Goal: Task Accomplishment & Management: Complete application form

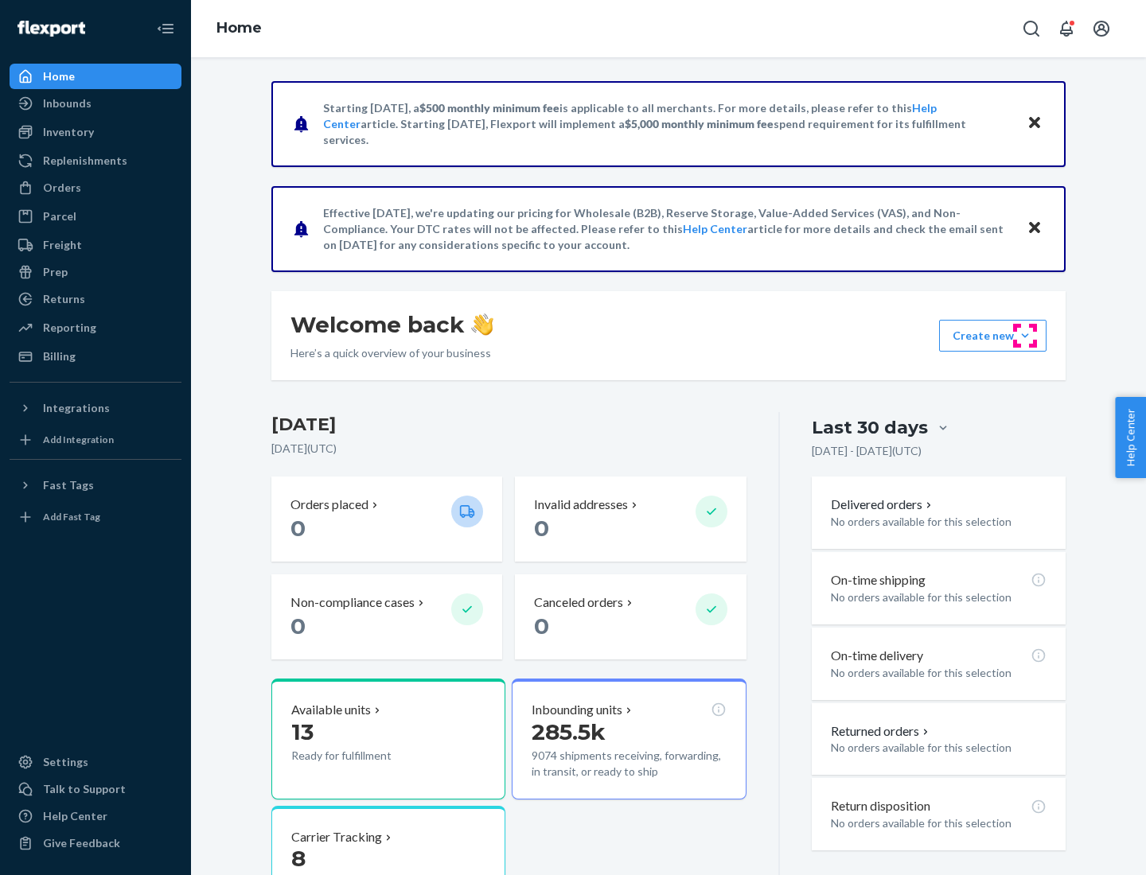
click at [1025, 336] on button "Create new Create new inbound Create new order Create new product" at bounding box center [992, 336] width 107 height 32
click at [95, 103] on div "Inbounds" at bounding box center [95, 103] width 169 height 22
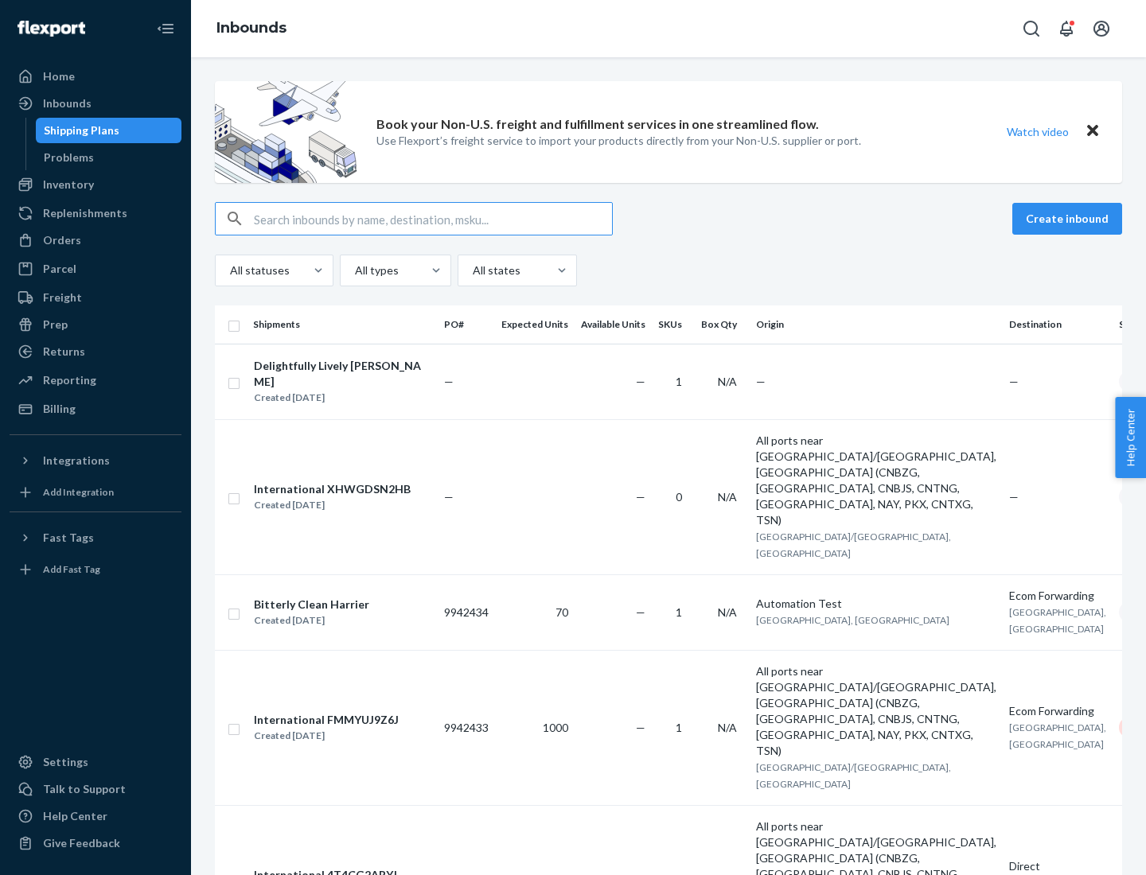
click at [1069, 219] on button "Create inbound" at bounding box center [1067, 219] width 110 height 32
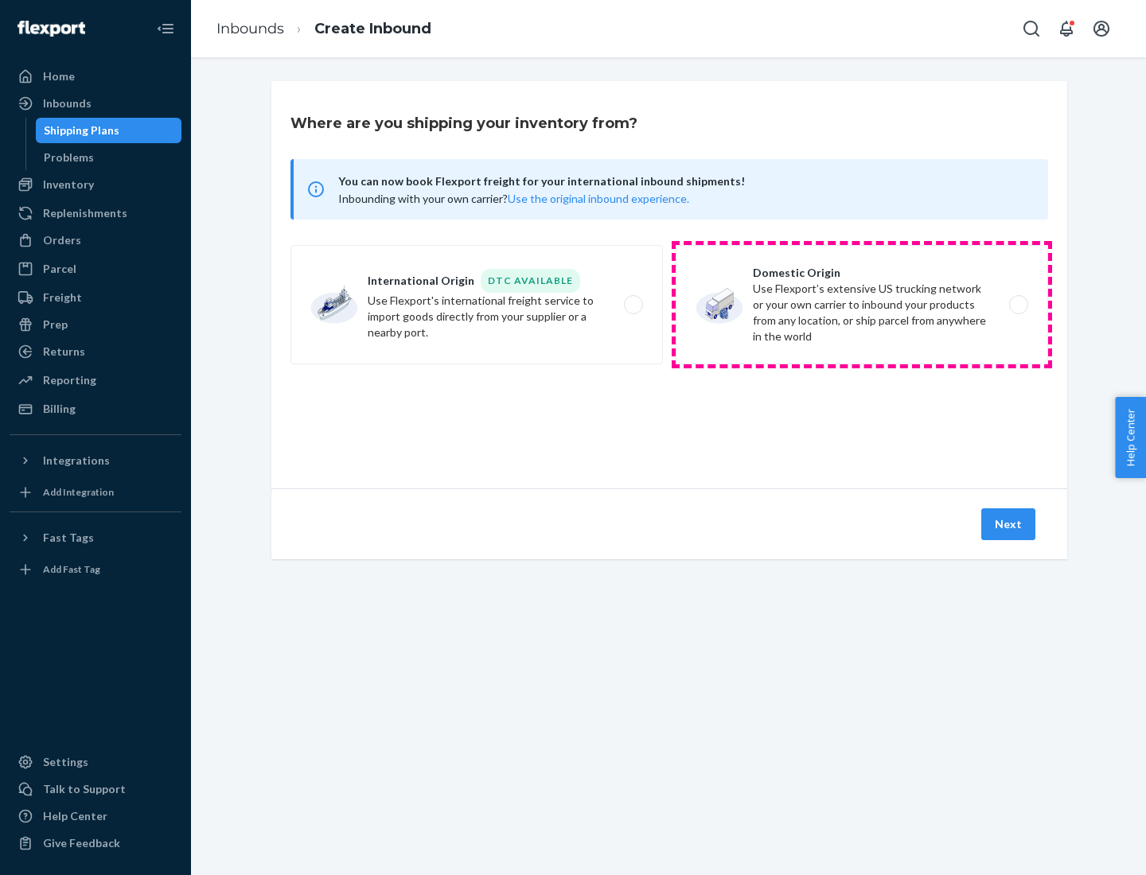
click at [862, 305] on label "Domestic Origin Use Flexport’s extensive US trucking network or your own carrie…" at bounding box center [861, 304] width 372 height 119
click at [1017, 305] on input "Domestic Origin Use Flexport’s extensive US trucking network or your own carrie…" at bounding box center [1022, 305] width 10 height 10
radio input "true"
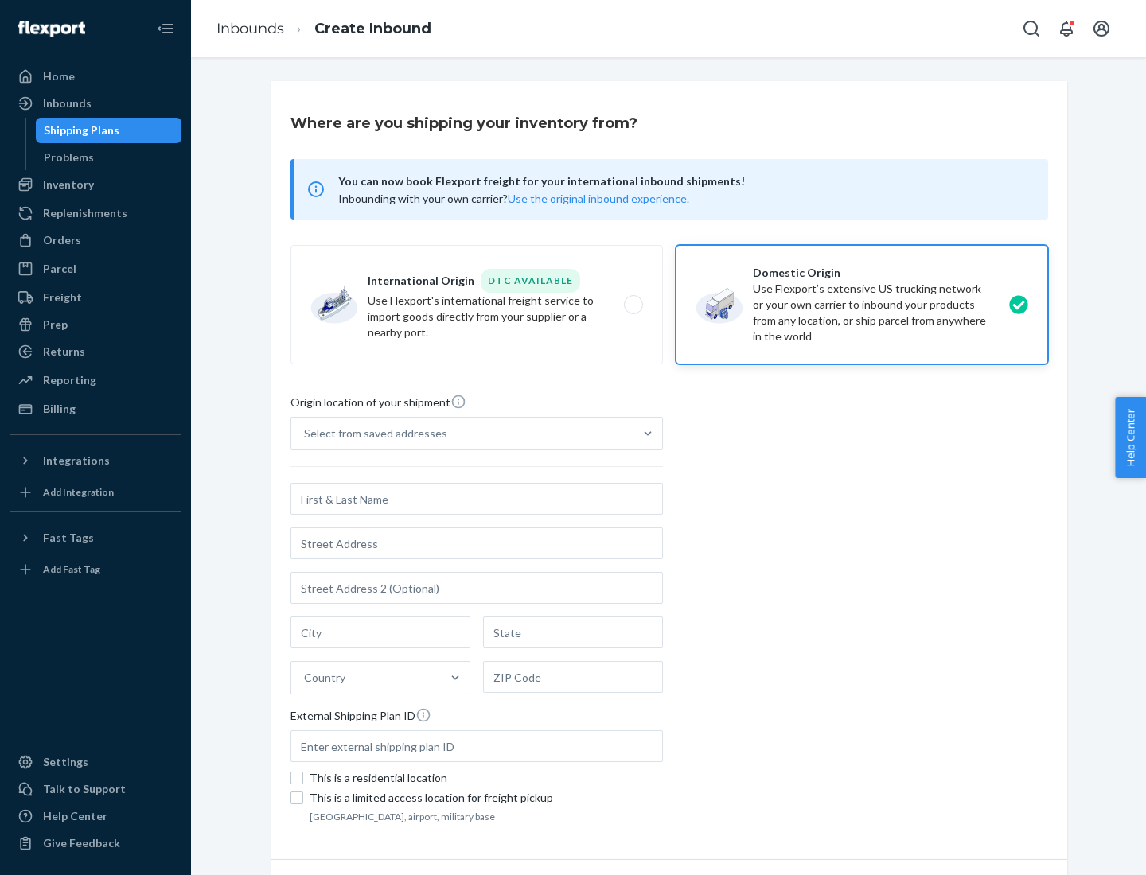
click at [372, 434] on div "Select from saved addresses" at bounding box center [375, 434] width 143 height 16
click at [305, 434] on input "Select from saved addresses" at bounding box center [305, 434] width 2 height 16
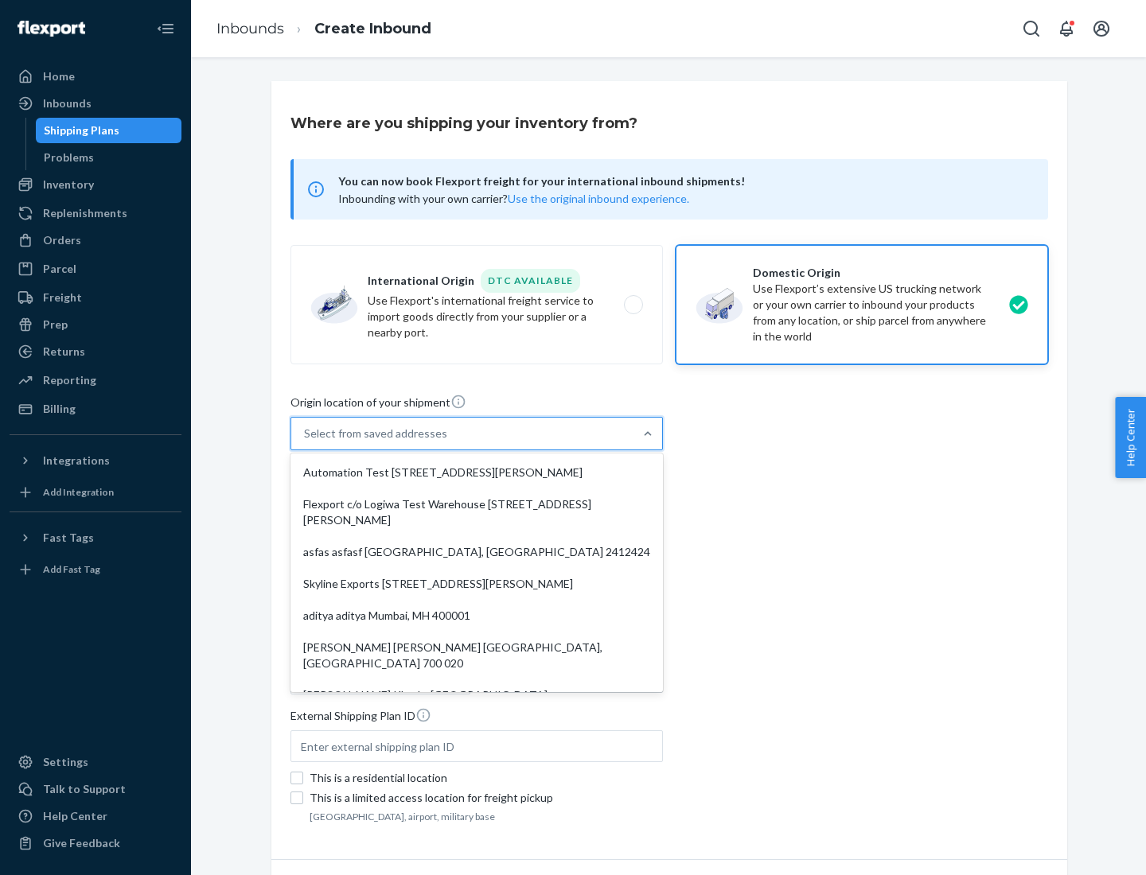
scroll to position [6, 0]
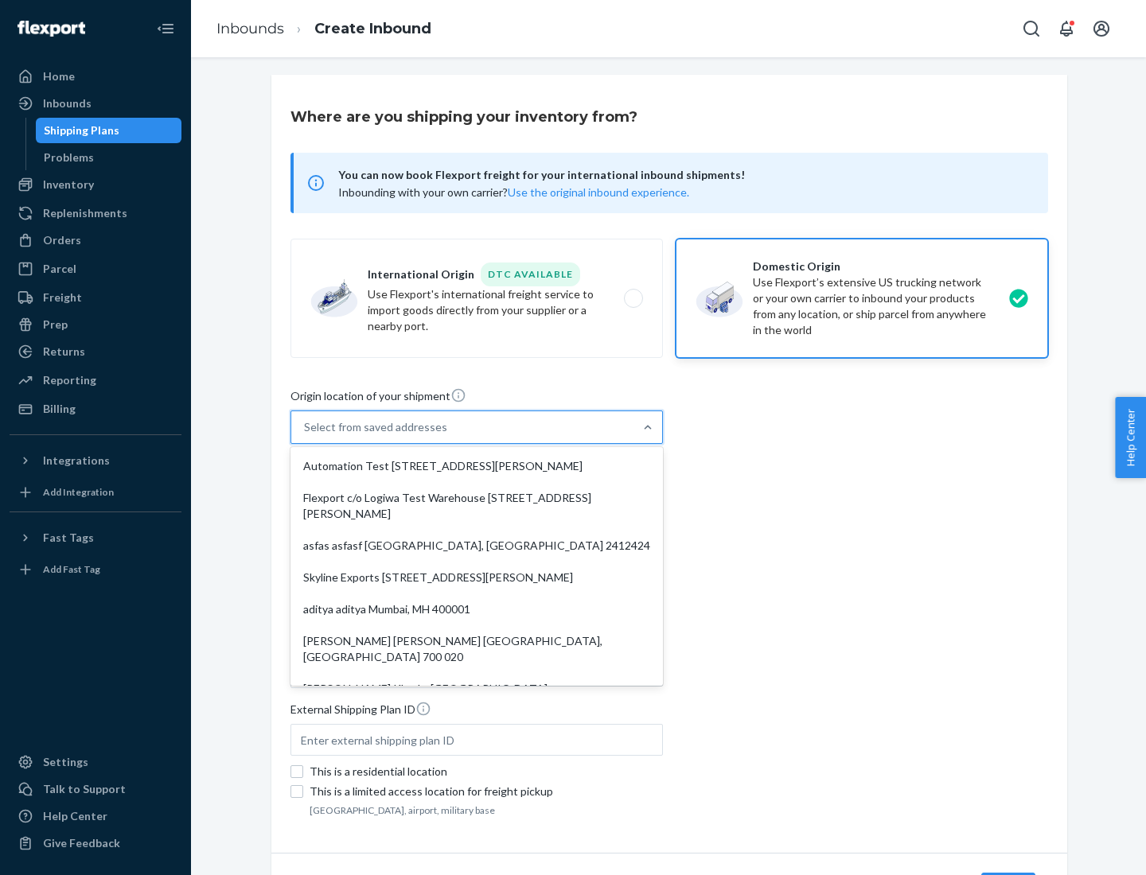
click at [477, 466] on div "Automation Test [STREET_ADDRESS][PERSON_NAME]" at bounding box center [477, 466] width 366 height 32
click at [305, 435] on input "option Automation Test [STREET_ADDRESS][PERSON_NAME]. 9 results available. Use …" at bounding box center [305, 427] width 2 height 16
type input "Automation Test"
type input "[STREET_ADDRESS][PERSON_NAME]"
type input "9th Floor"
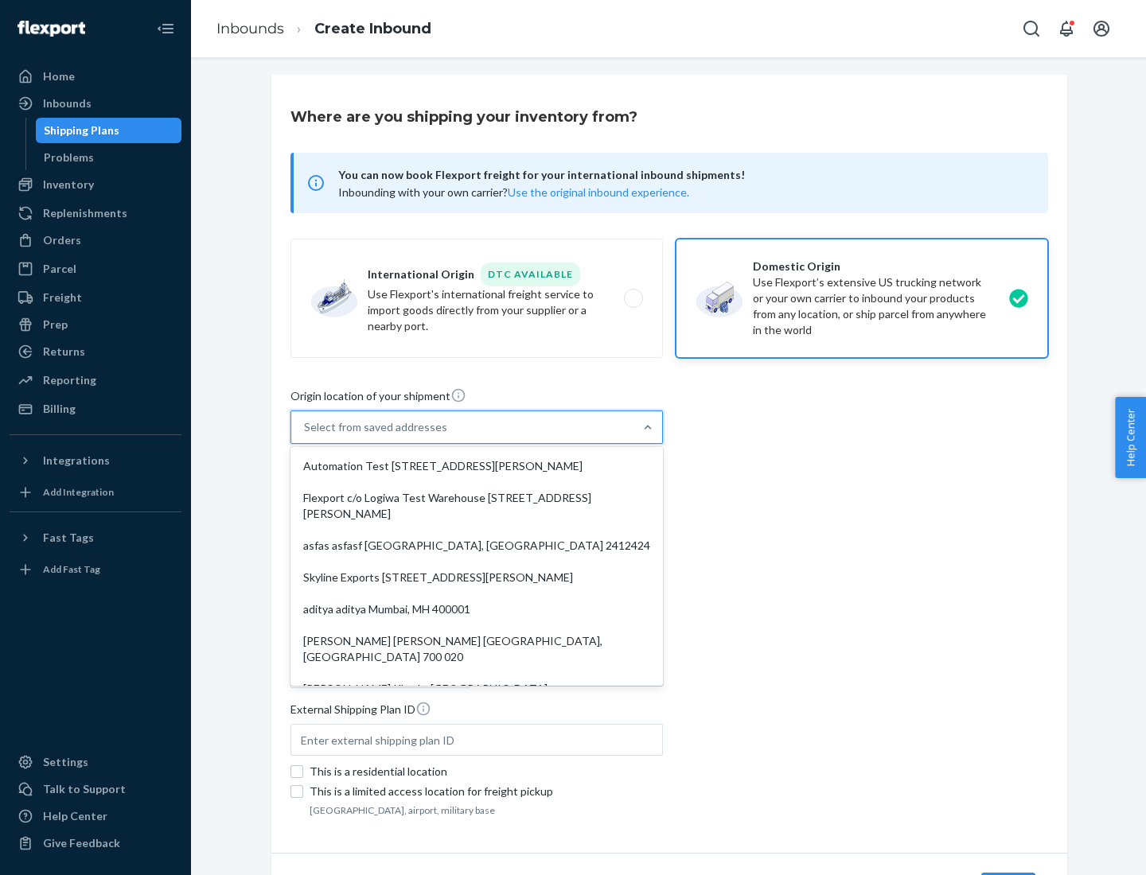
type input "[GEOGRAPHIC_DATA]"
type input "CA"
type input "94104"
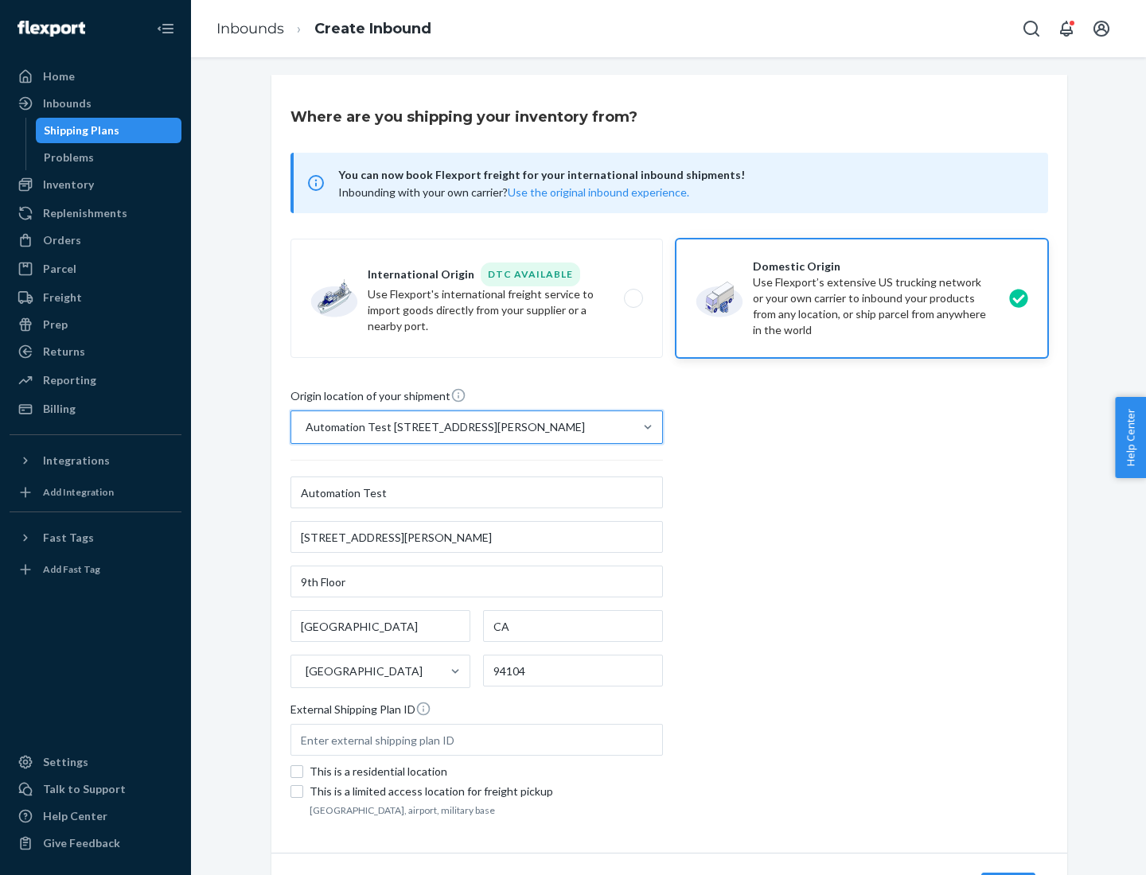
scroll to position [93, 0]
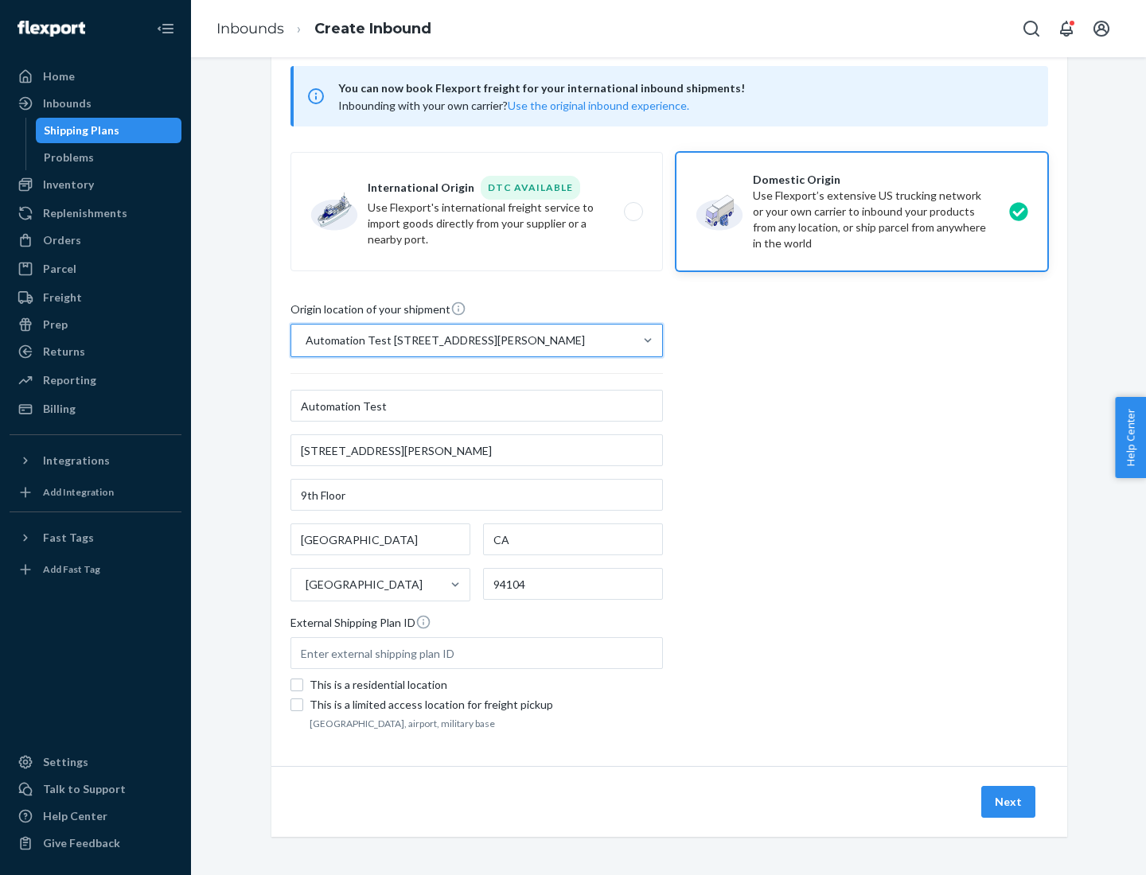
click at [1009, 802] on button "Next" at bounding box center [1008, 802] width 54 height 32
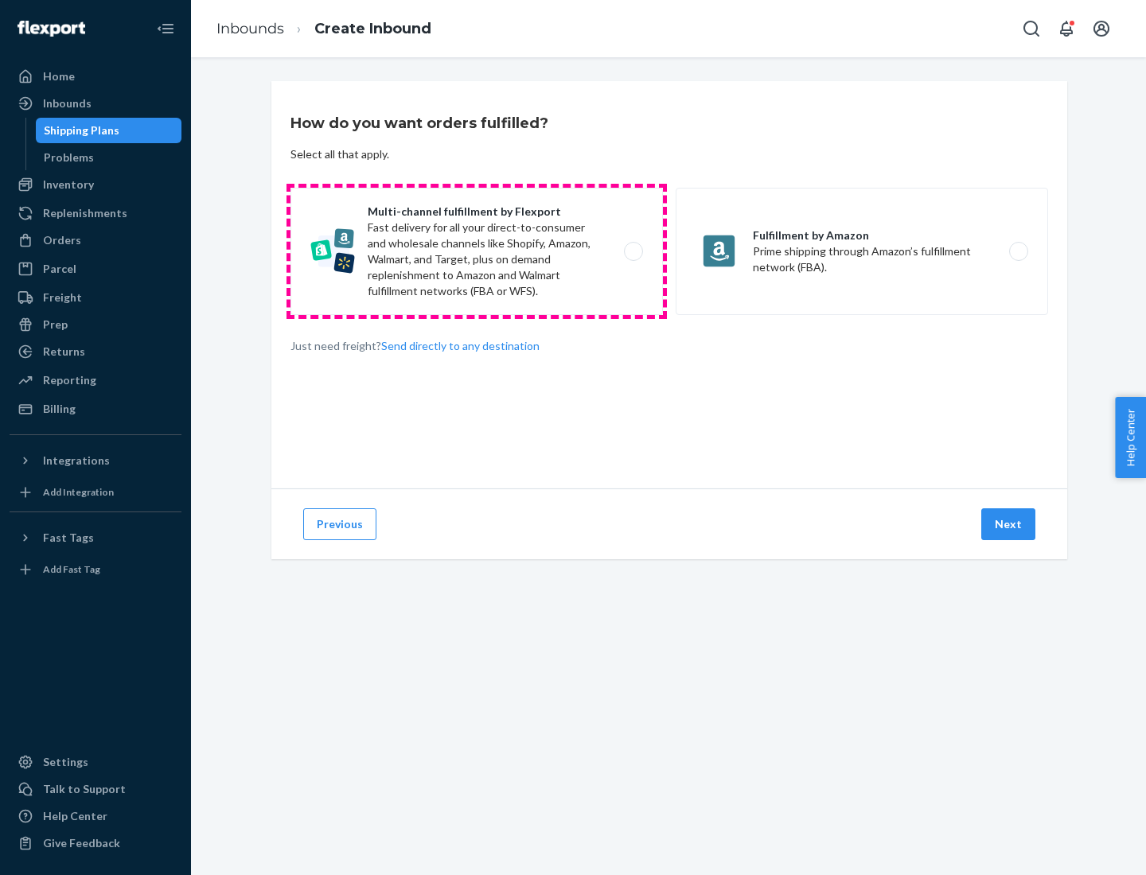
click at [477, 251] on label "Multi-channel fulfillment by Flexport Fast delivery for all your direct-to-cons…" at bounding box center [476, 251] width 372 height 127
click at [632, 251] on input "Multi-channel fulfillment by Flexport Fast delivery for all your direct-to-cons…" at bounding box center [637, 252] width 10 height 10
radio input "true"
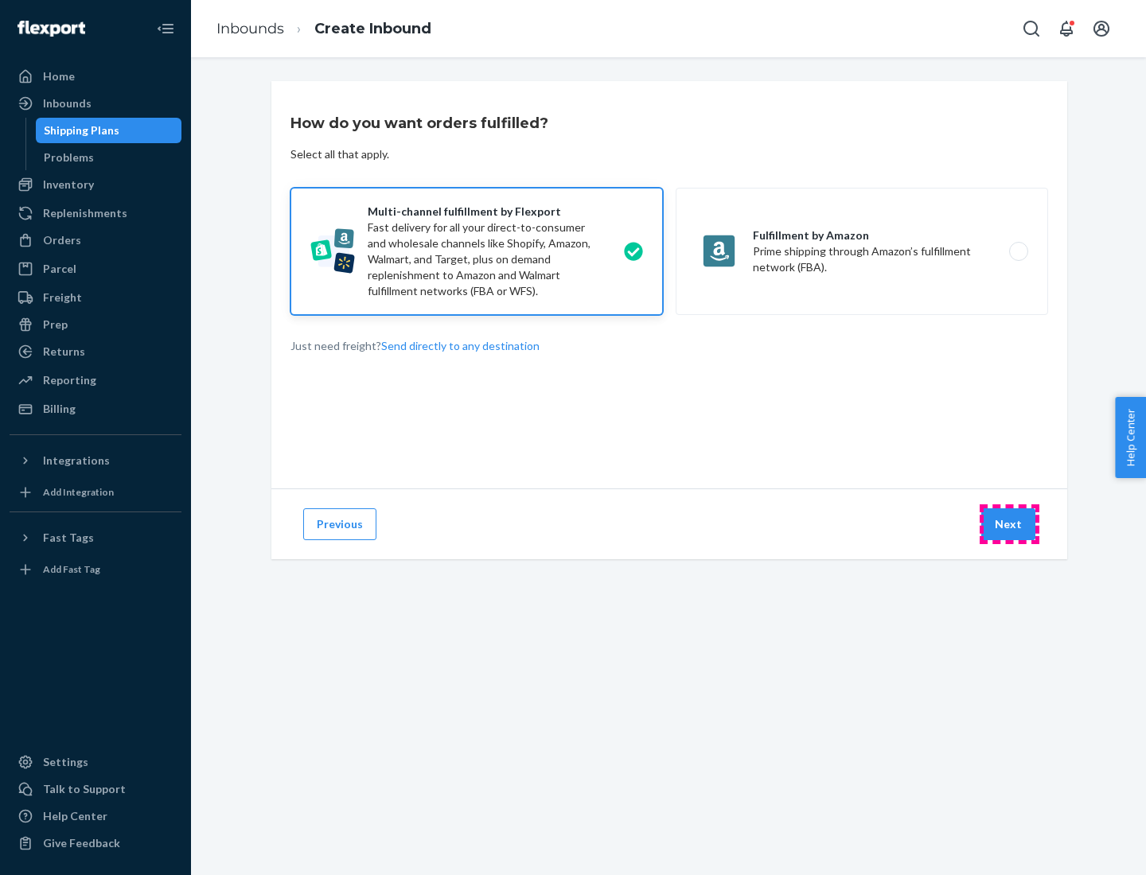
click at [1009, 524] on button "Next" at bounding box center [1008, 524] width 54 height 32
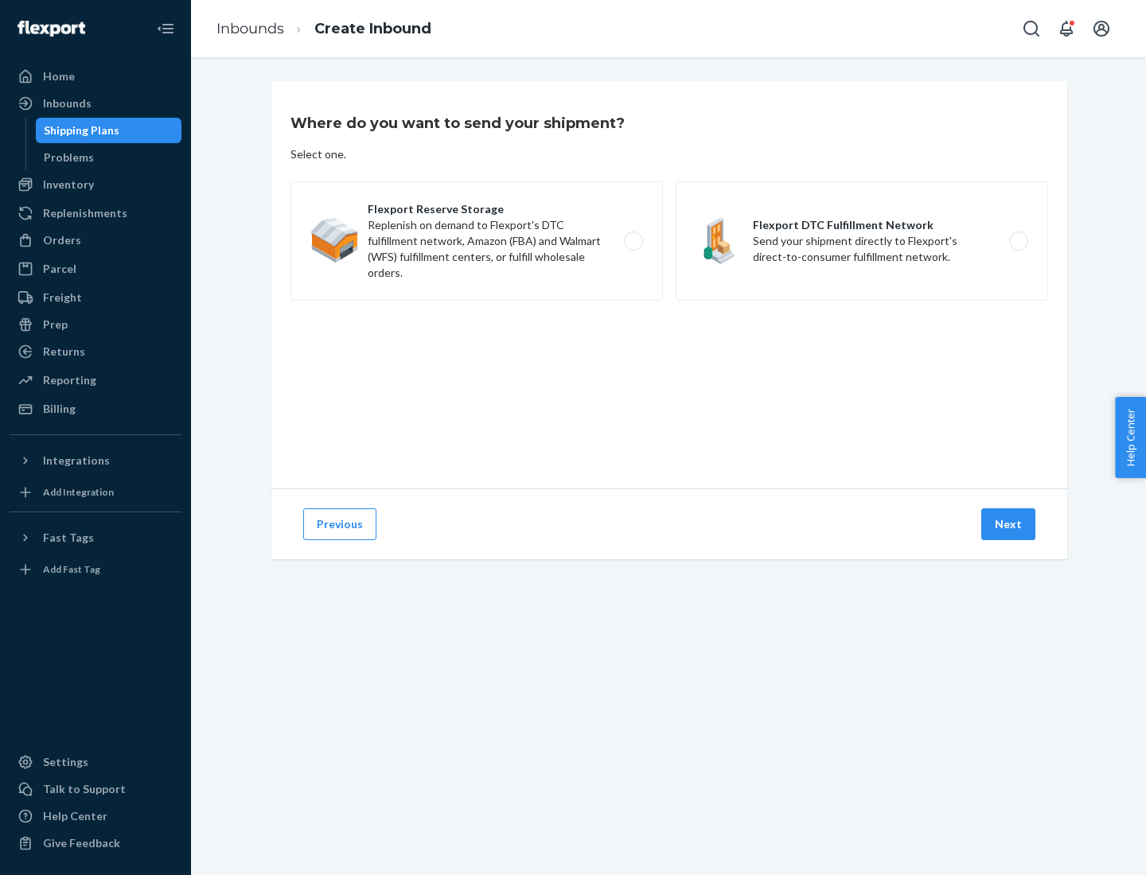
click at [862, 241] on label "Flexport DTC Fulfillment Network Send your shipment directly to Flexport's dire…" at bounding box center [861, 240] width 372 height 119
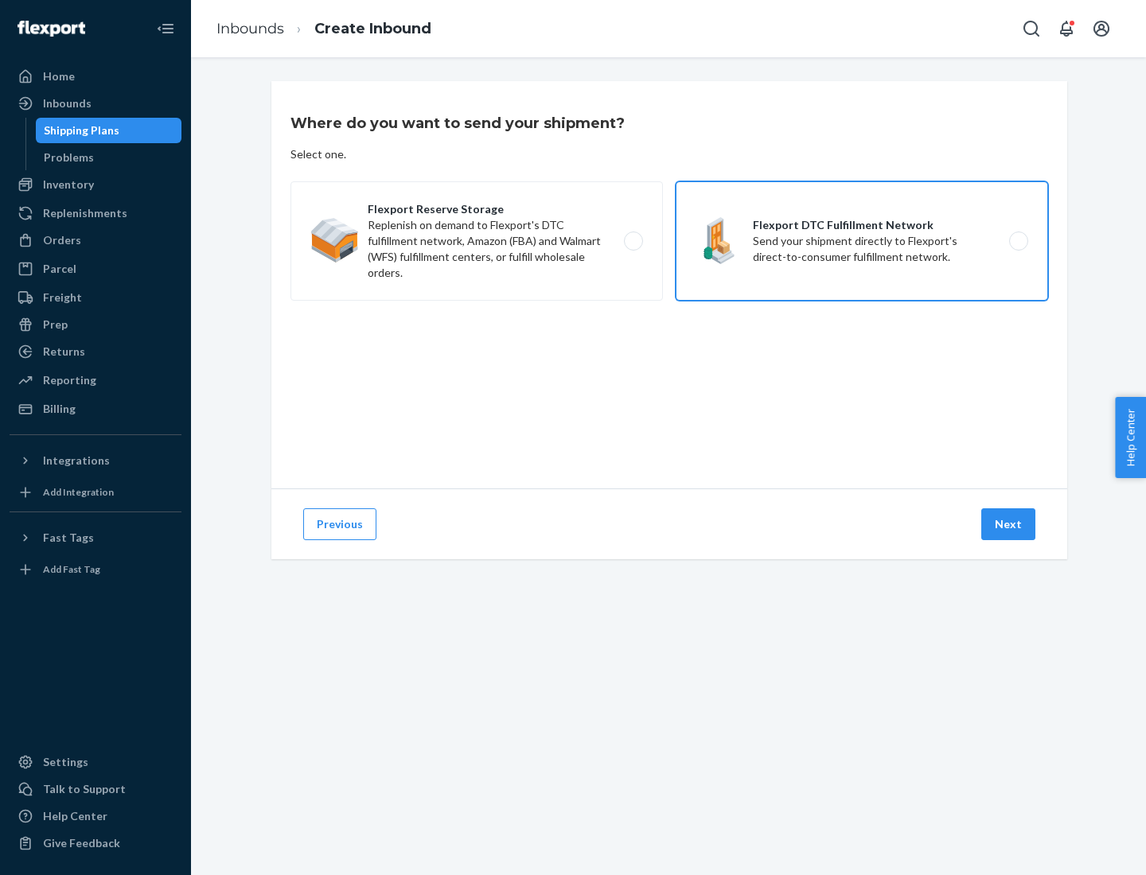
click at [1017, 241] on input "Flexport DTC Fulfillment Network Send your shipment directly to Flexport's dire…" at bounding box center [1022, 241] width 10 height 10
radio input "true"
click at [1009, 524] on button "Next" at bounding box center [1008, 524] width 54 height 32
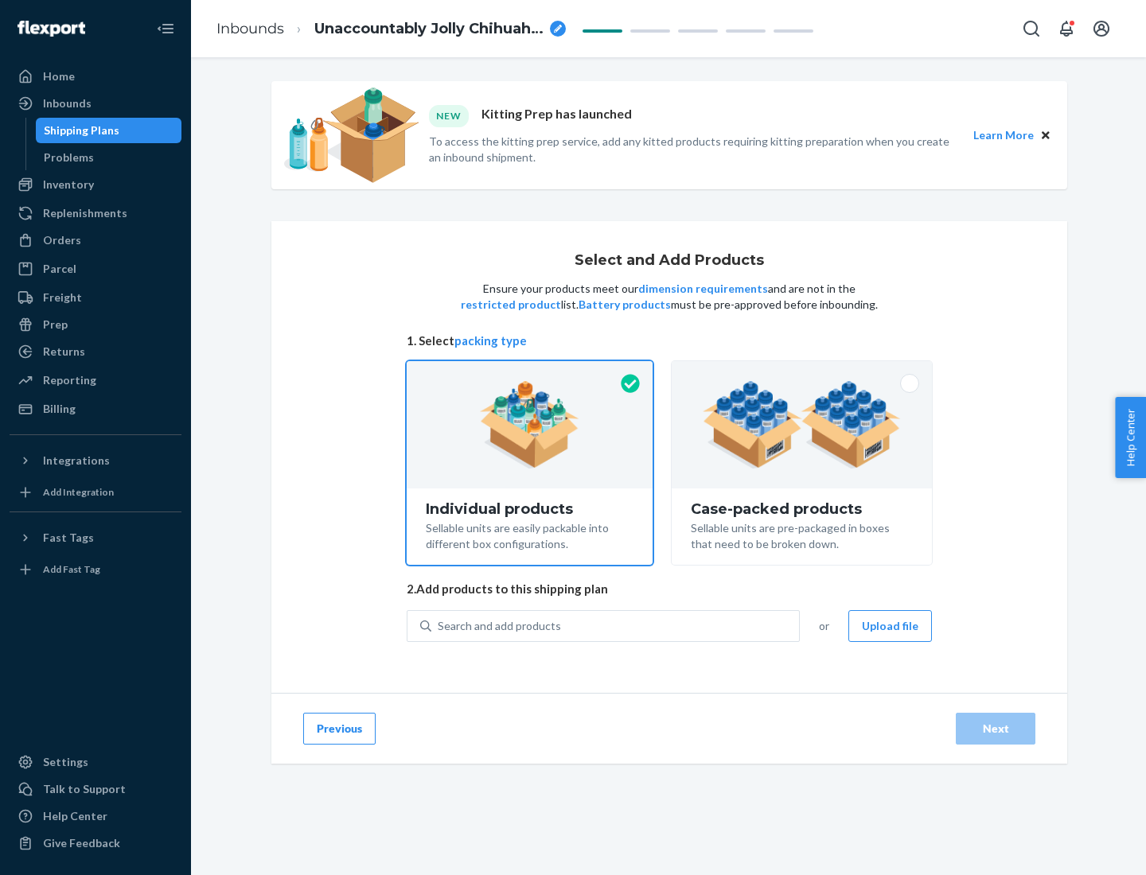
click at [802, 425] on img at bounding box center [801, 425] width 198 height 88
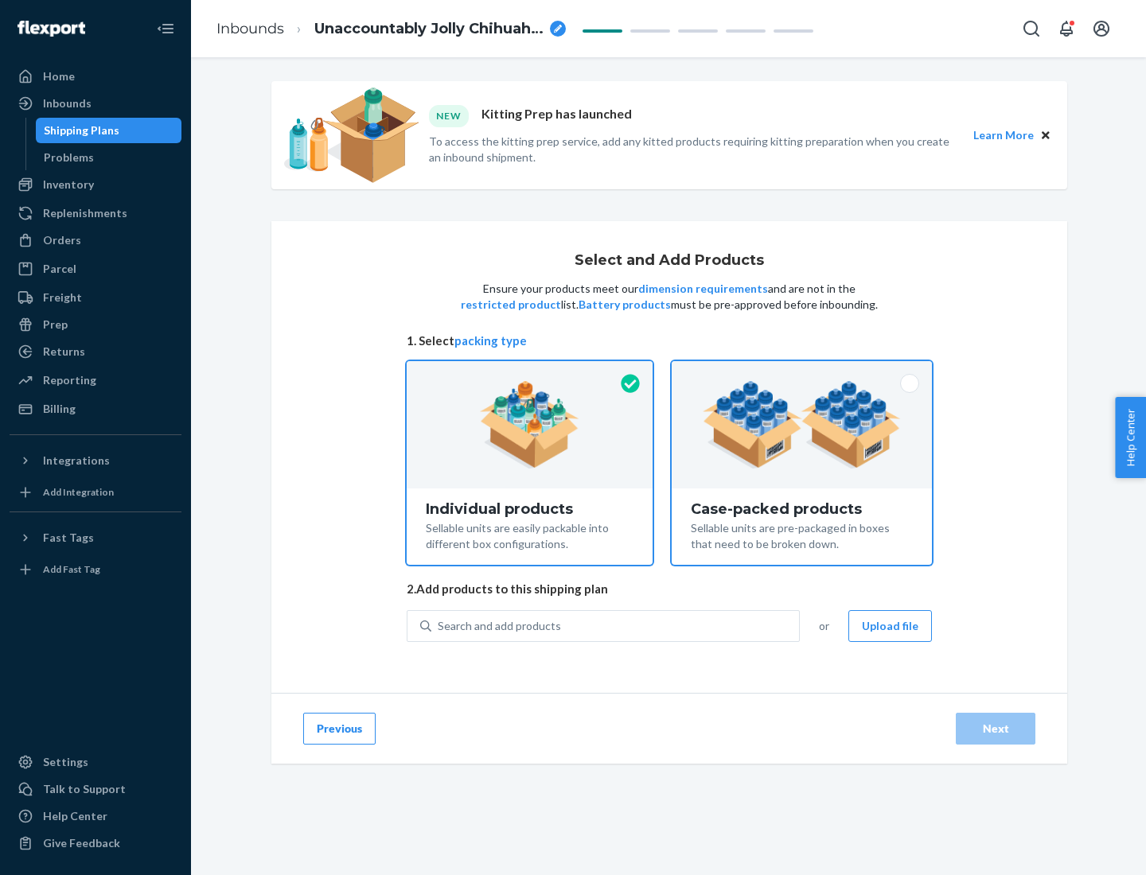
click at [802, 372] on input "Case-packed products Sellable units are pre-packaged in boxes that need to be b…" at bounding box center [801, 366] width 10 height 10
radio input "true"
radio input "false"
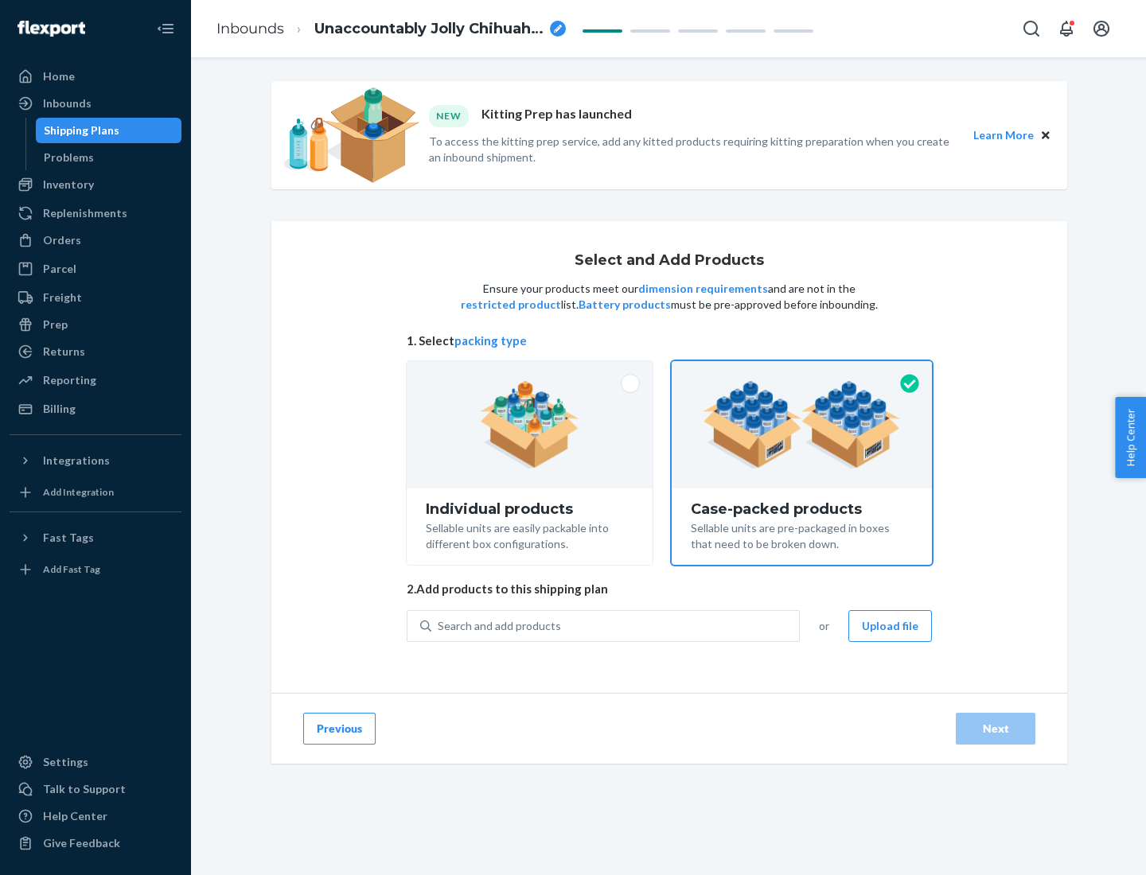
click at [616, 625] on div "Search and add products" at bounding box center [615, 626] width 368 height 29
click at [439, 625] on input "Search and add products" at bounding box center [439, 626] width 2 height 16
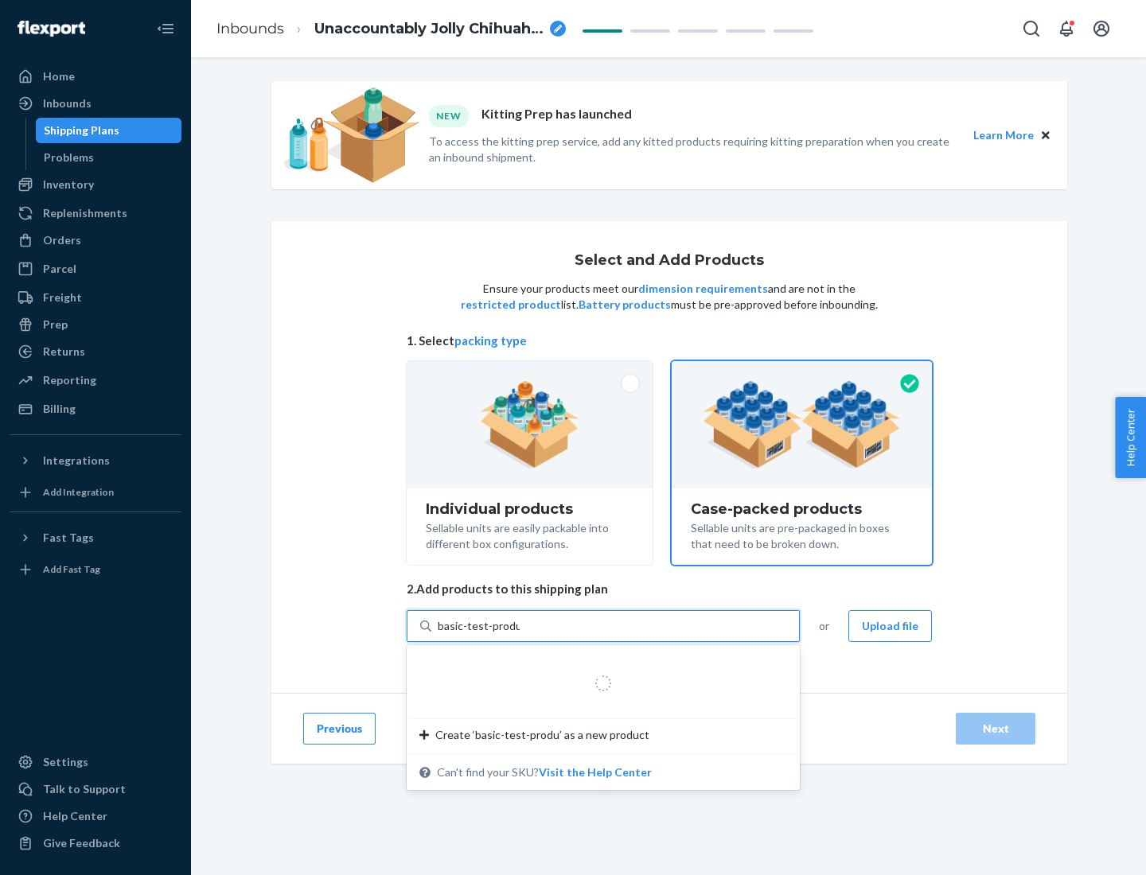
type input "basic-test-product-1"
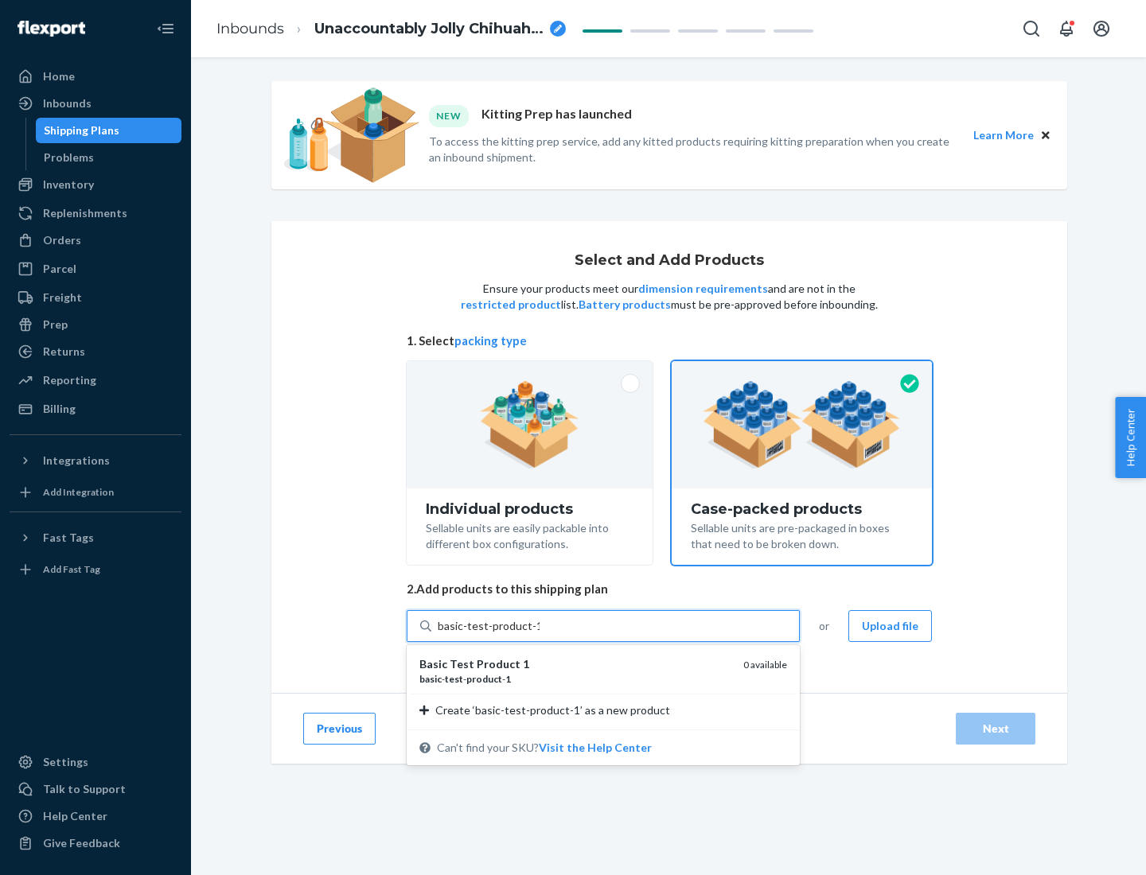
click at [575, 679] on div "basic - test - product - 1" at bounding box center [574, 679] width 311 height 14
click at [539, 634] on input "basic-test-product-1" at bounding box center [489, 626] width 102 height 16
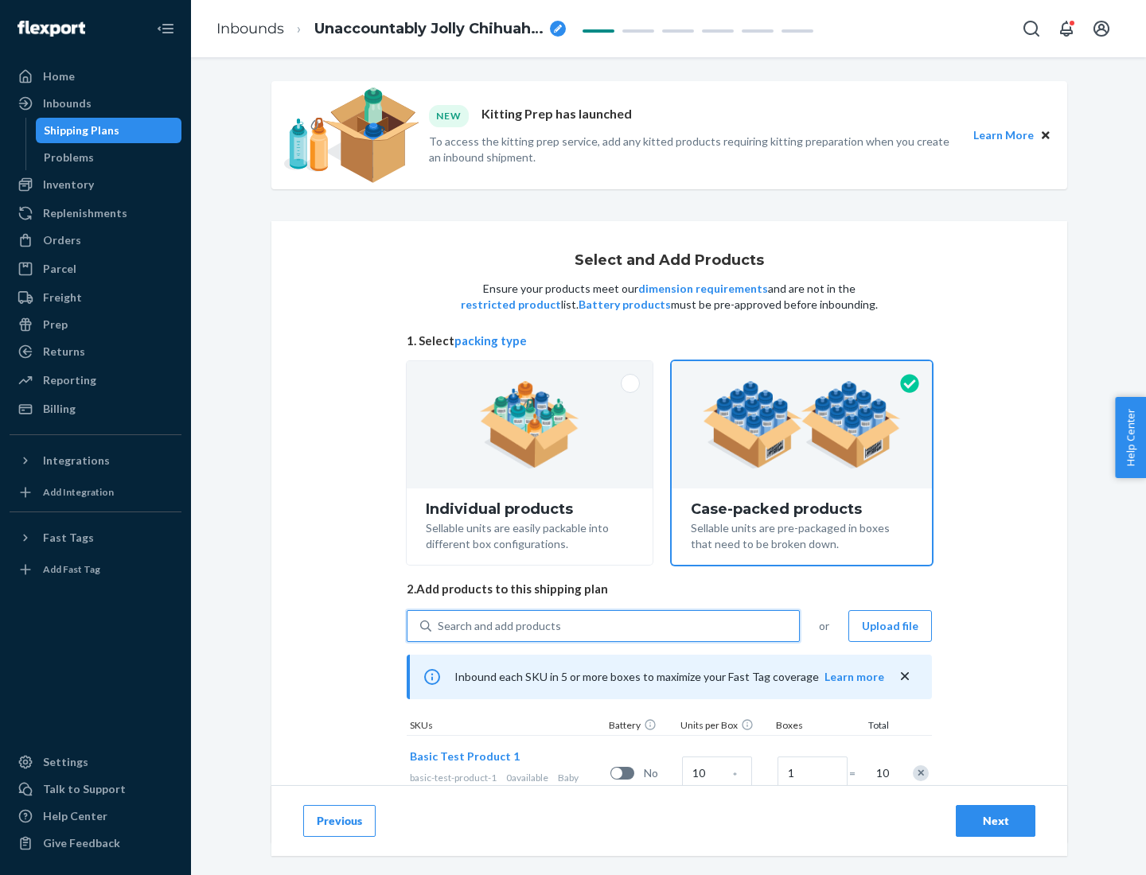
scroll to position [57, 0]
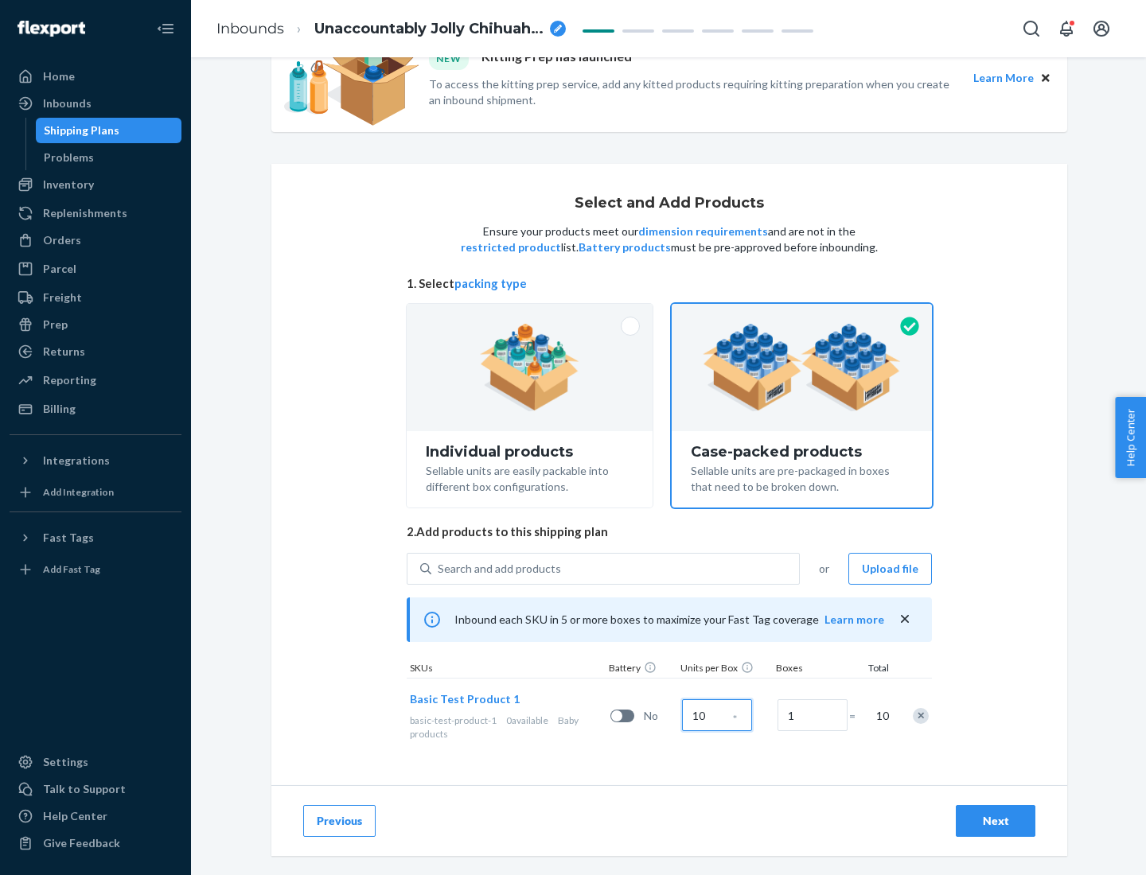
type input "10"
type input "7"
click at [995, 821] on div "Next" at bounding box center [995, 821] width 53 height 16
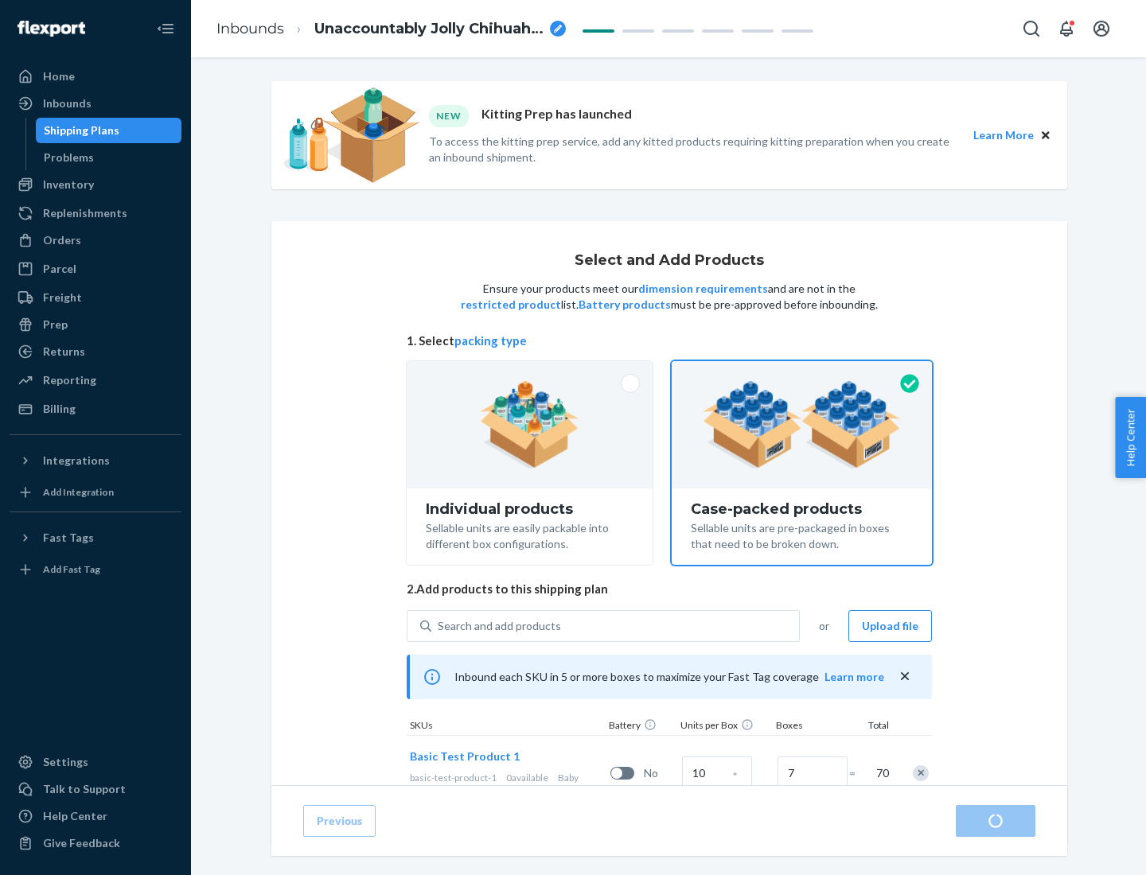
radio input "true"
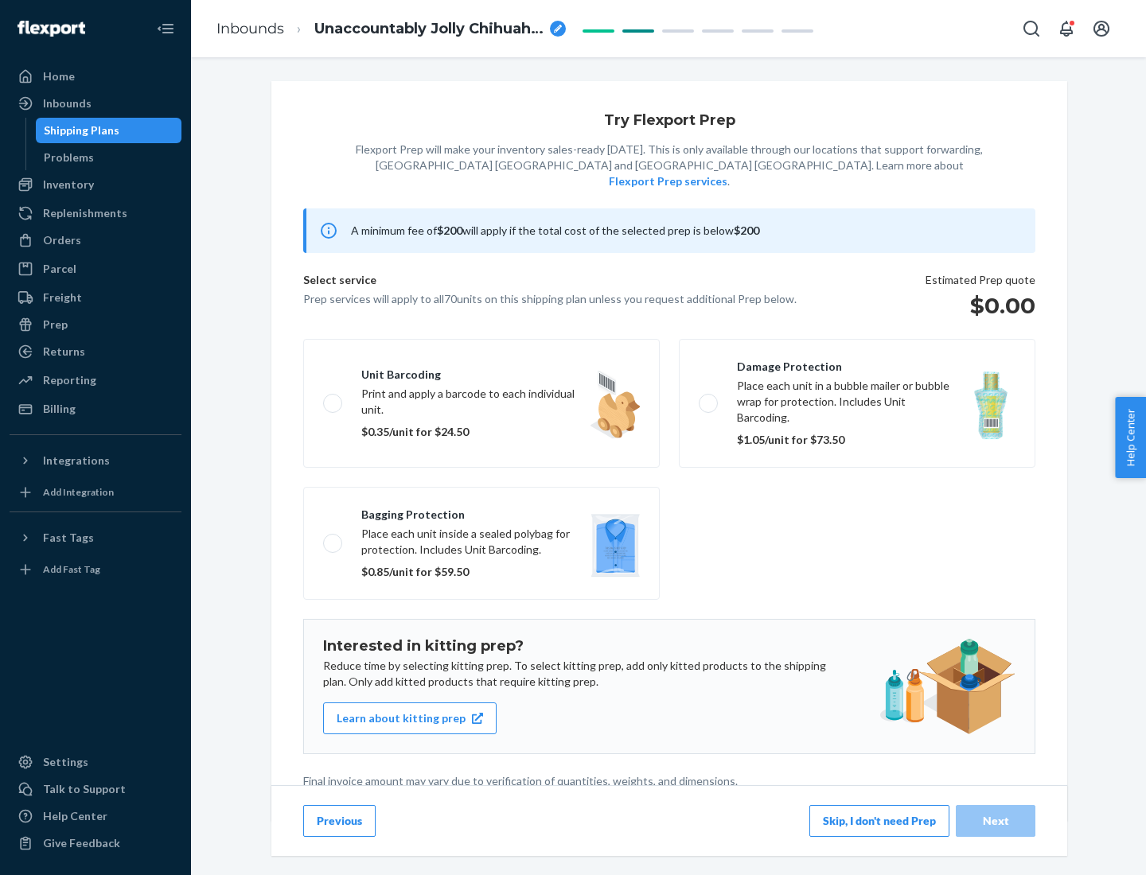
scroll to position [4, 0]
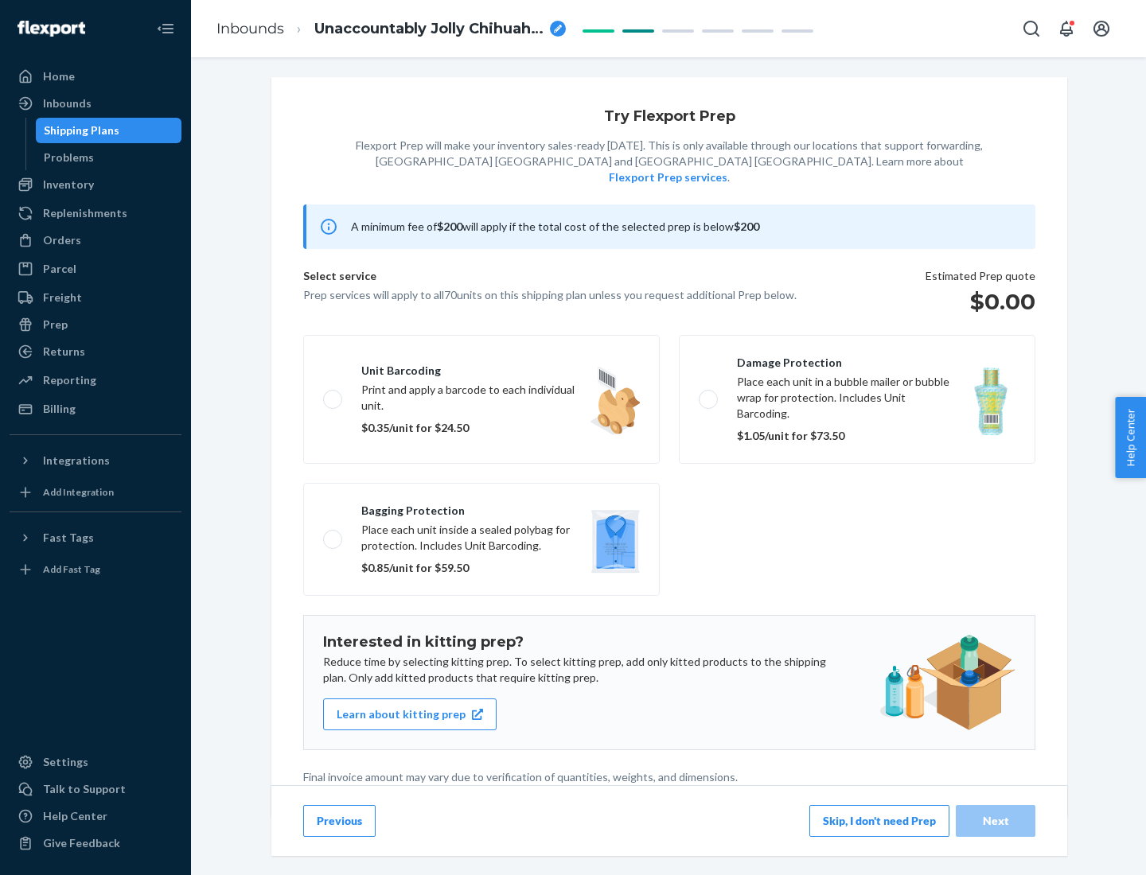
click at [481, 507] on label "Bagging protection Place each unit inside a sealed polybag for protection. Incl…" at bounding box center [481, 539] width 356 height 113
click at [333, 534] on input "Bagging protection Place each unit inside a sealed polybag for protection. Incl…" at bounding box center [328, 539] width 10 height 10
checkbox input "true"
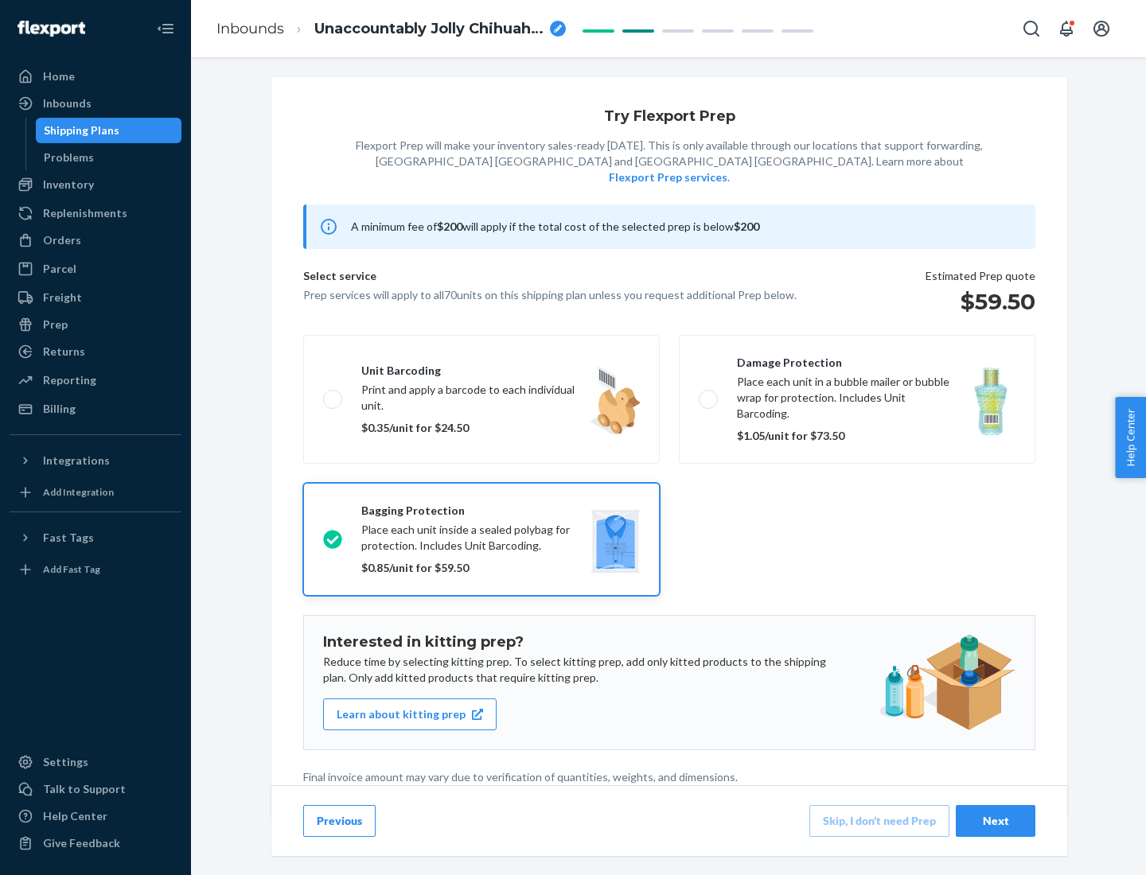
click at [995, 820] on div "Next" at bounding box center [995, 821] width 53 height 16
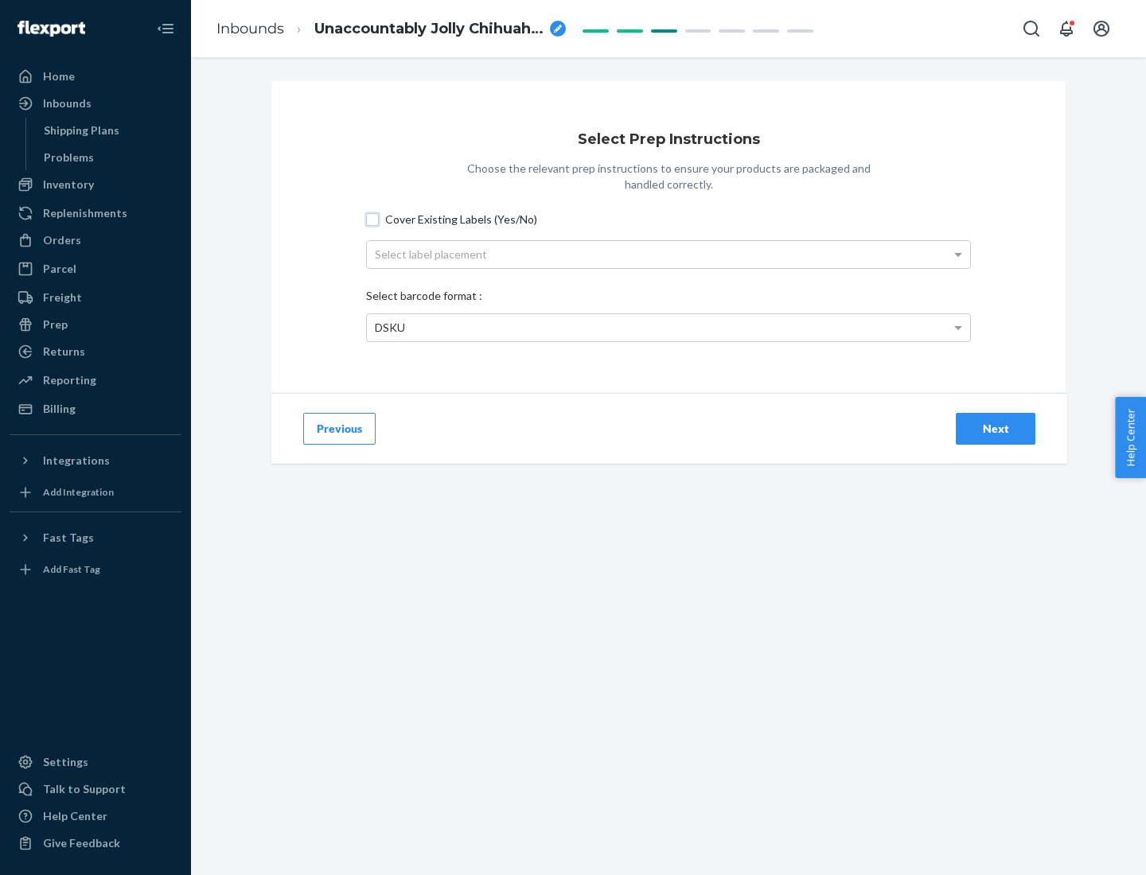
click at [372, 219] on input "Cover Existing Labels (Yes/No)" at bounding box center [372, 219] width 13 height 13
checkbox input "true"
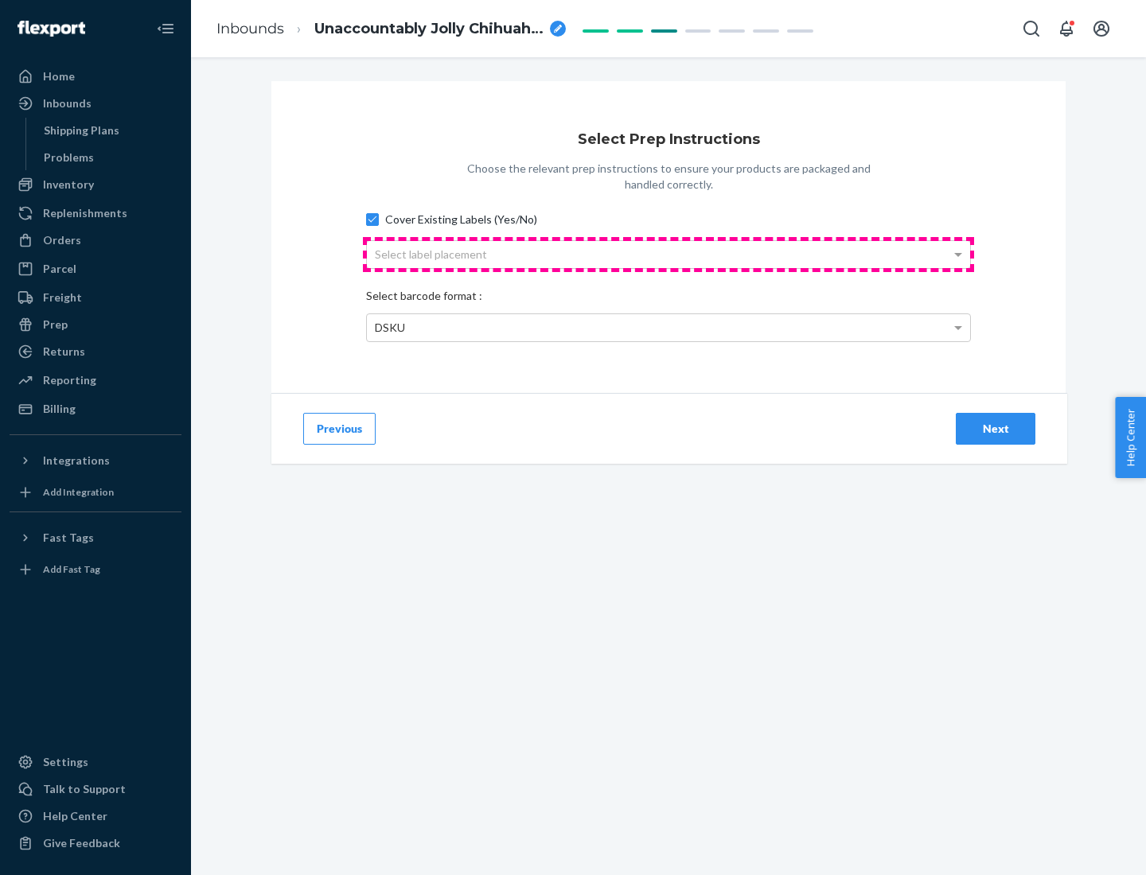
click at [668, 254] on div "Select label placement" at bounding box center [668, 254] width 603 height 27
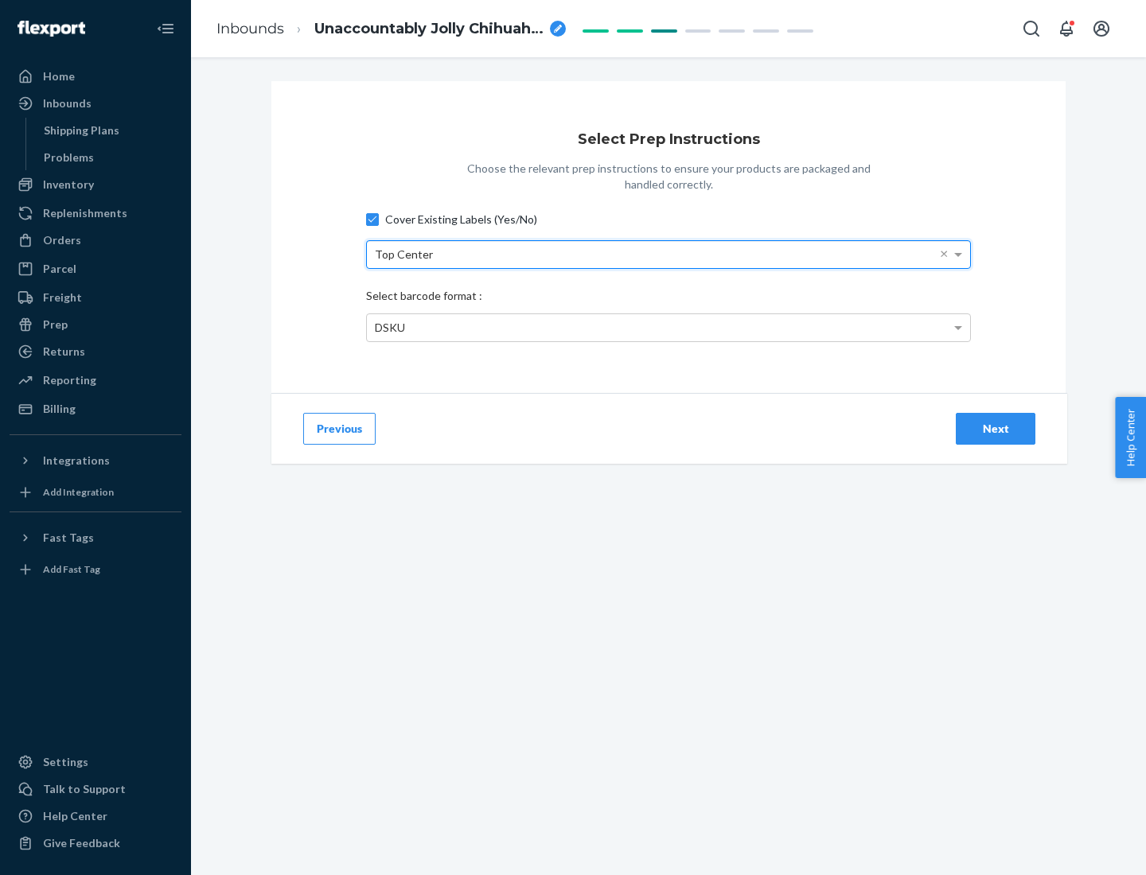
click at [668, 327] on div "DSKU" at bounding box center [668, 327] width 603 height 27
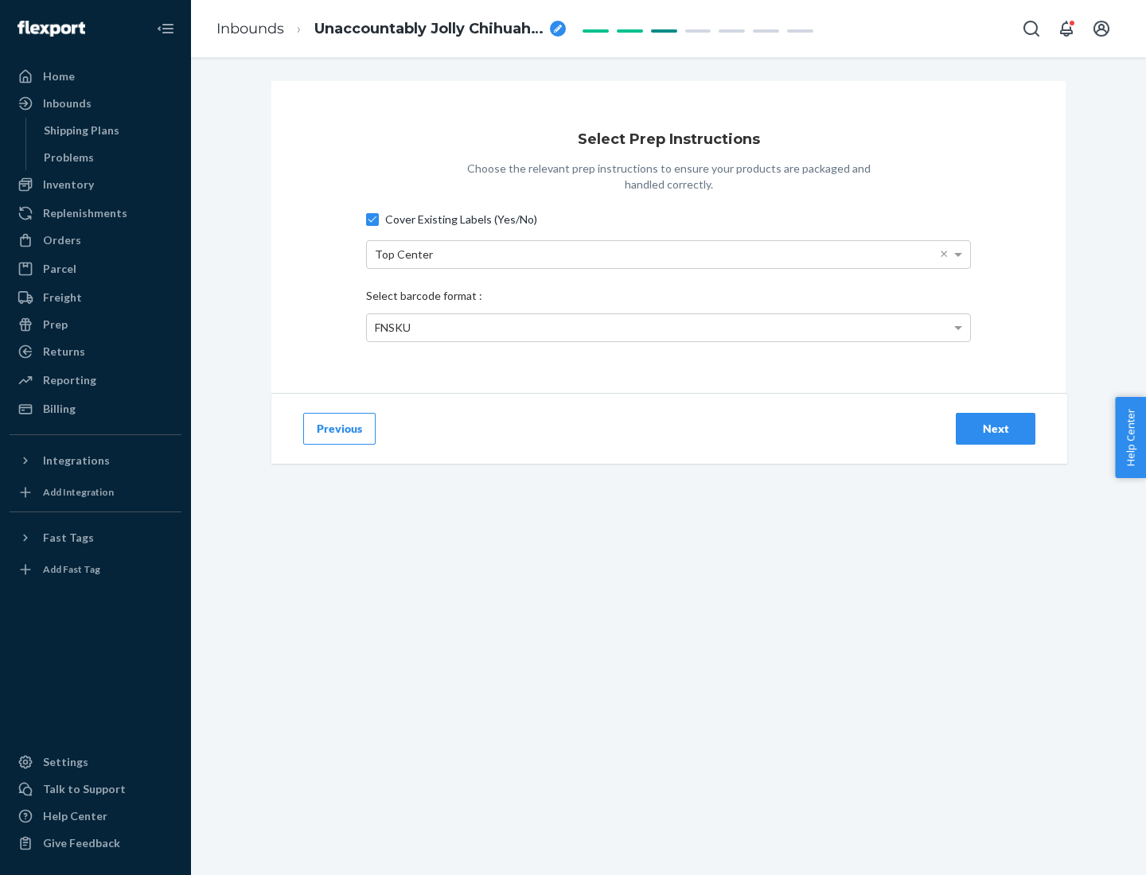
click at [995, 428] on div "Next" at bounding box center [995, 429] width 53 height 16
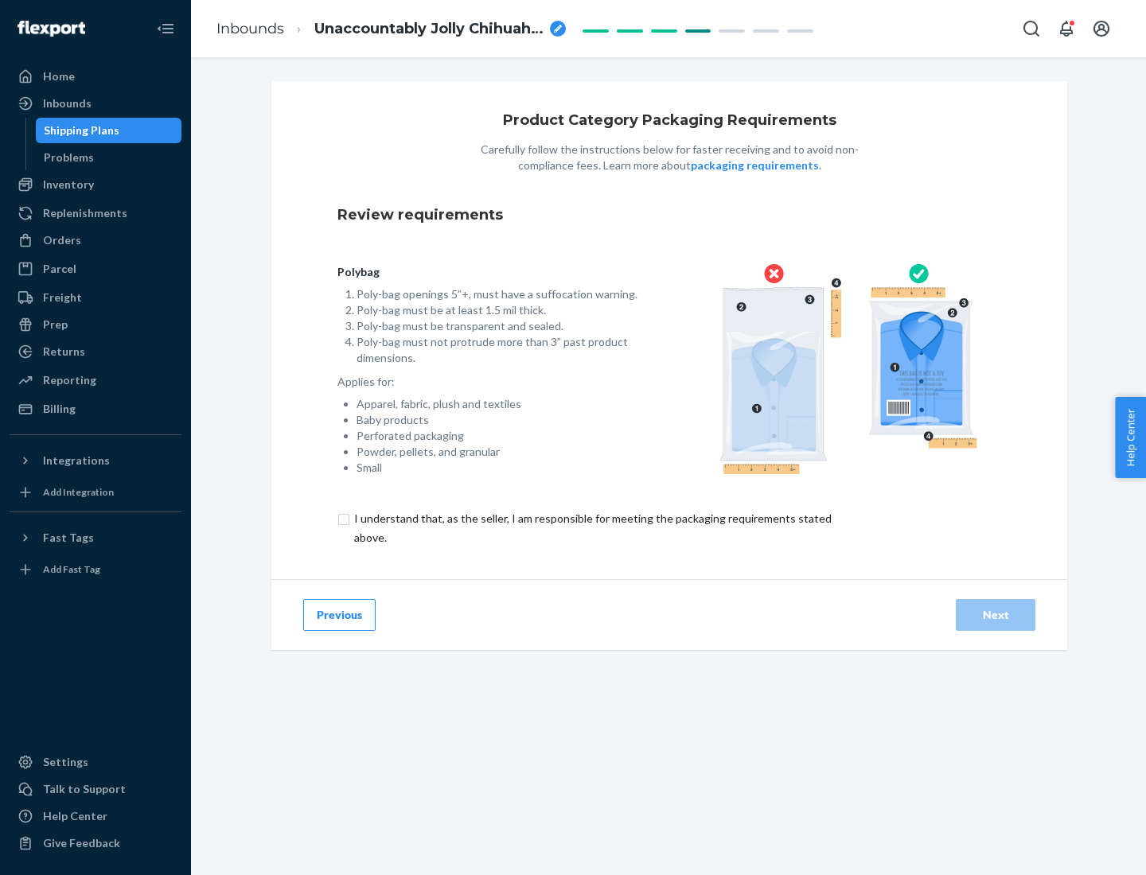
click at [591, 527] on input "checkbox" at bounding box center [601, 528] width 529 height 38
checkbox input "true"
click at [995, 614] on div "Next" at bounding box center [995, 615] width 53 height 16
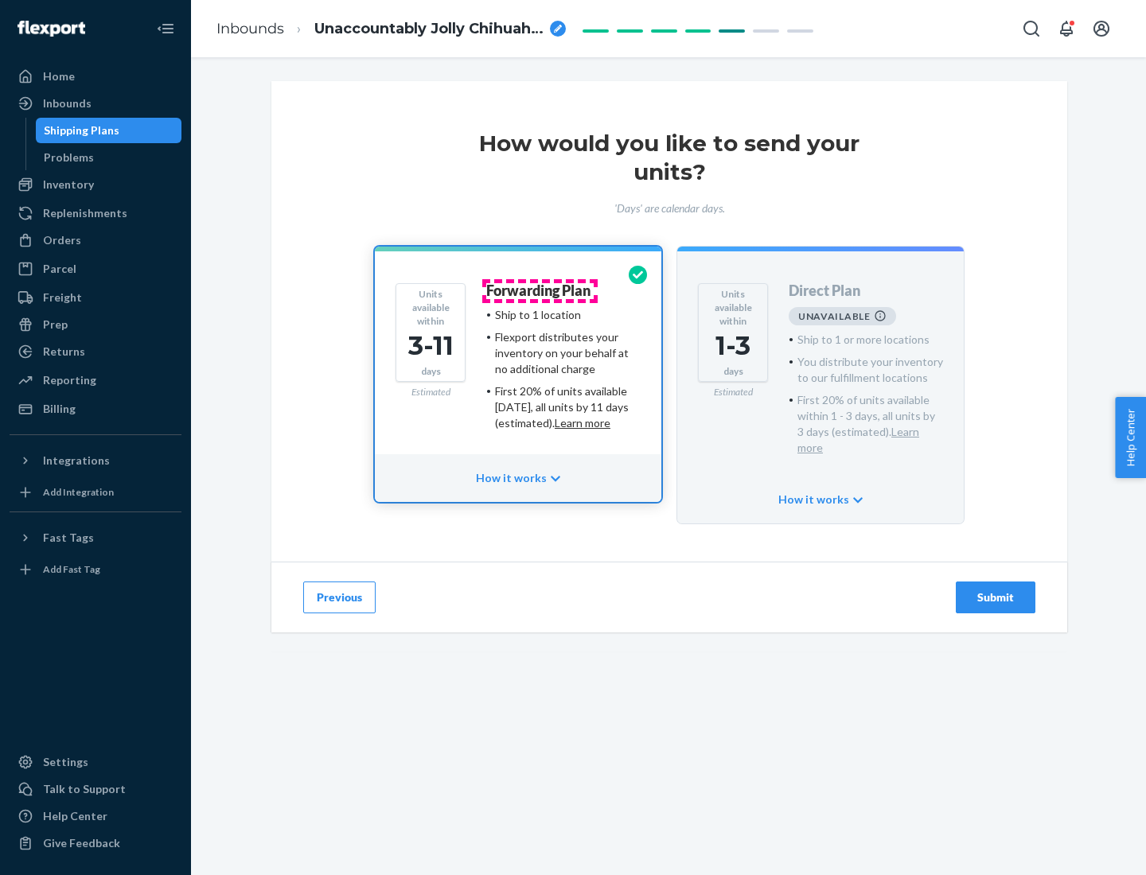
click at [539, 290] on h4 "Forwarding Plan" at bounding box center [538, 291] width 104 height 16
click at [995, 589] on div "Submit" at bounding box center [995, 597] width 53 height 16
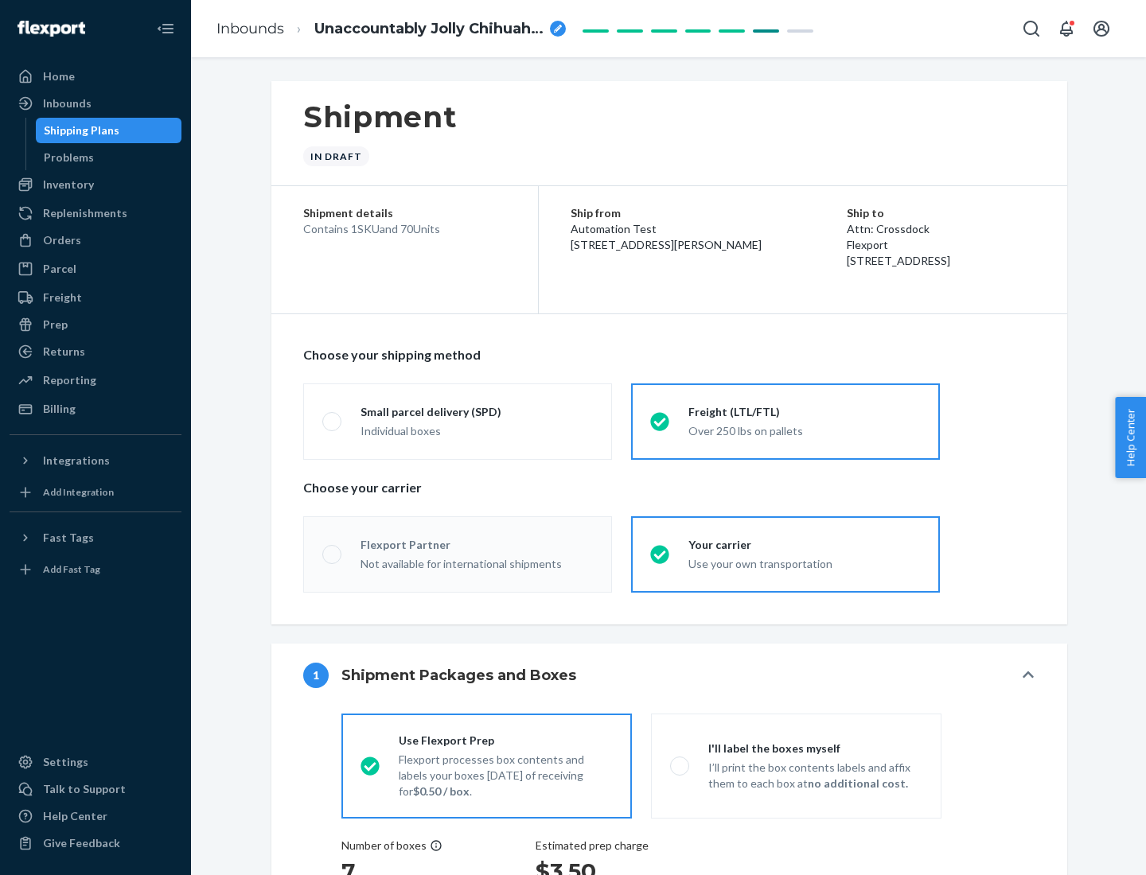
radio input "true"
radio input "false"
radio input "true"
radio input "false"
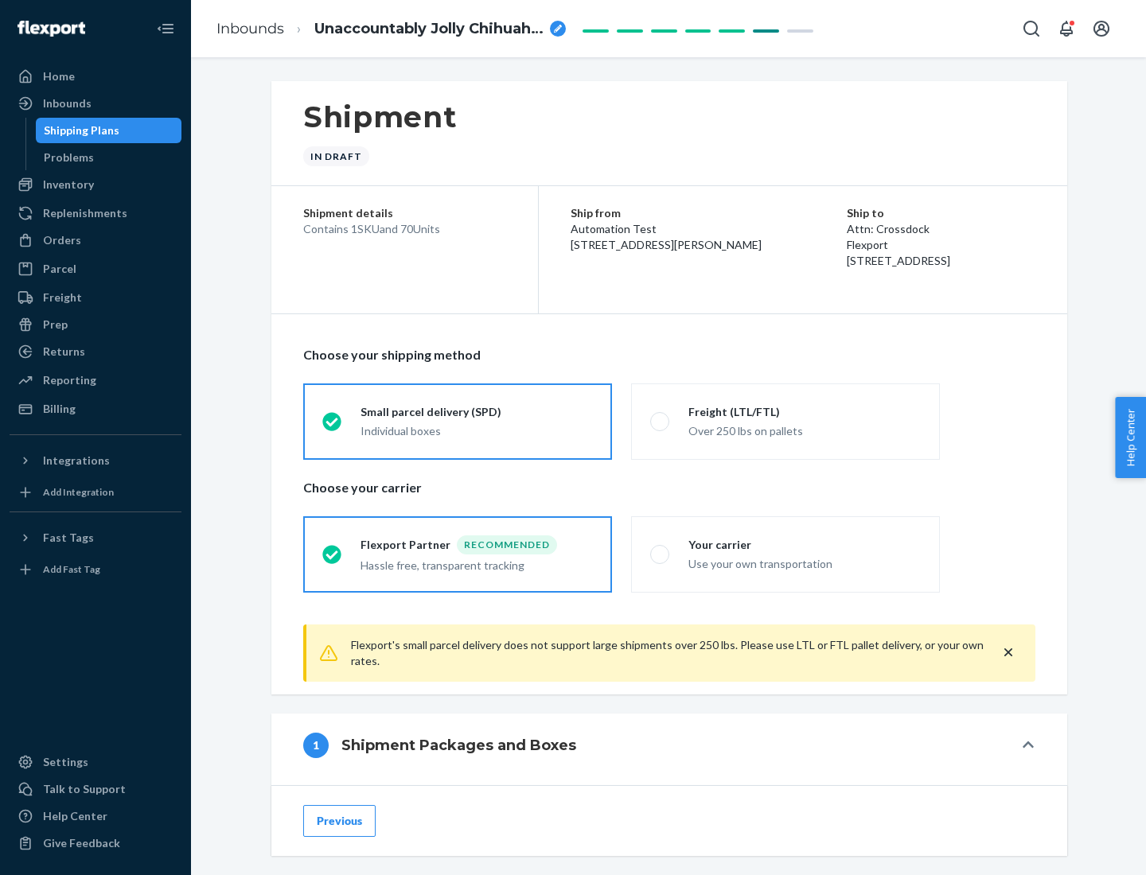
click at [785, 421] on div "Over 250 lbs on pallets" at bounding box center [804, 429] width 232 height 19
click at [660, 421] on input "Freight (LTL/FTL) Over 250 lbs on pallets" at bounding box center [655, 421] width 10 height 10
radio input "true"
radio input "false"
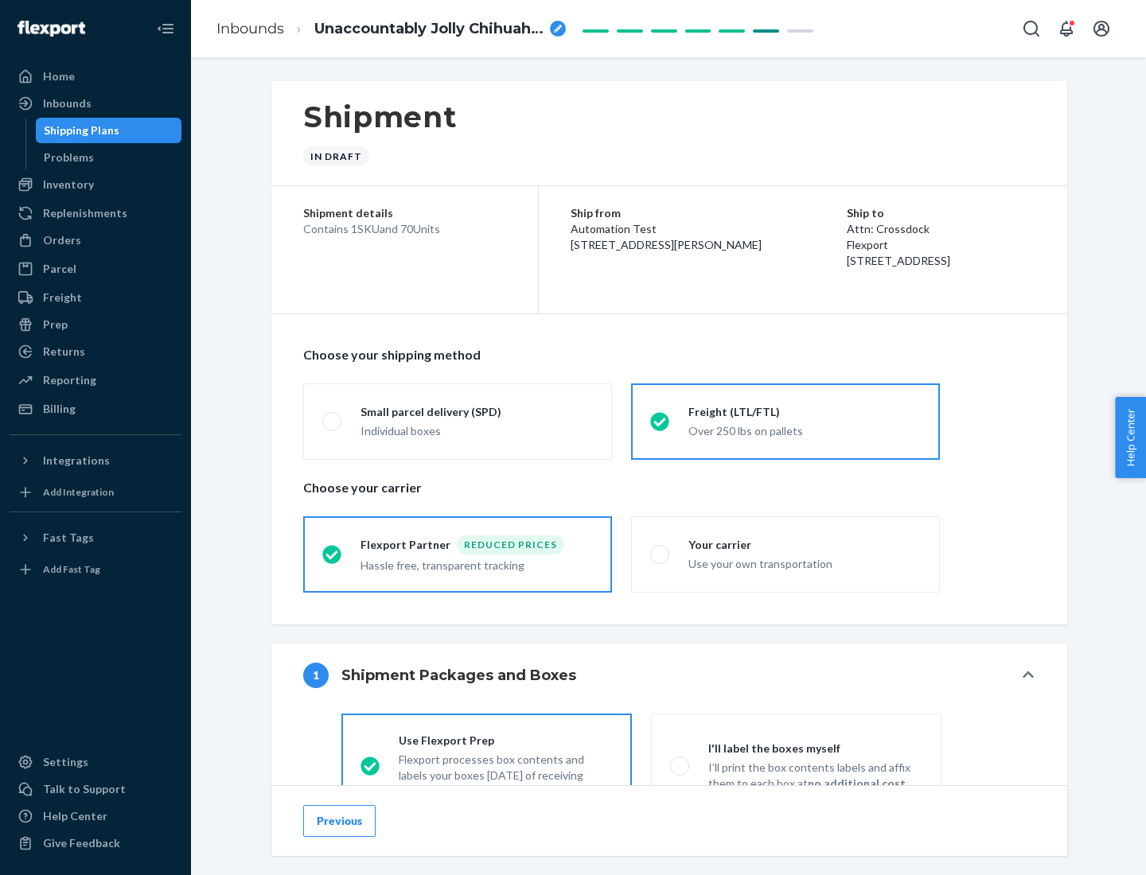
scroll to position [88, 0]
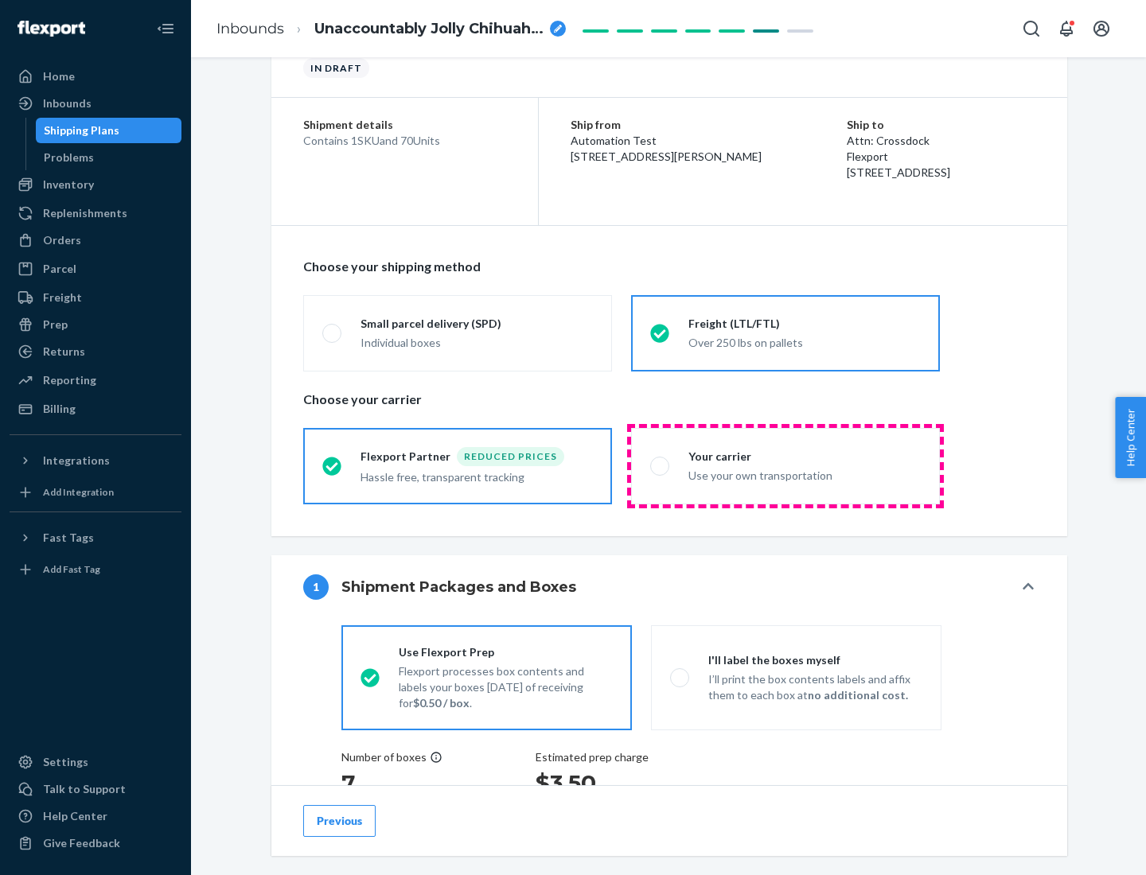
click at [785, 465] on div "Use your own transportation" at bounding box center [804, 474] width 232 height 19
click at [660, 465] on input "Your carrier Use your own transportation" at bounding box center [655, 466] width 10 height 10
radio input "true"
radio input "false"
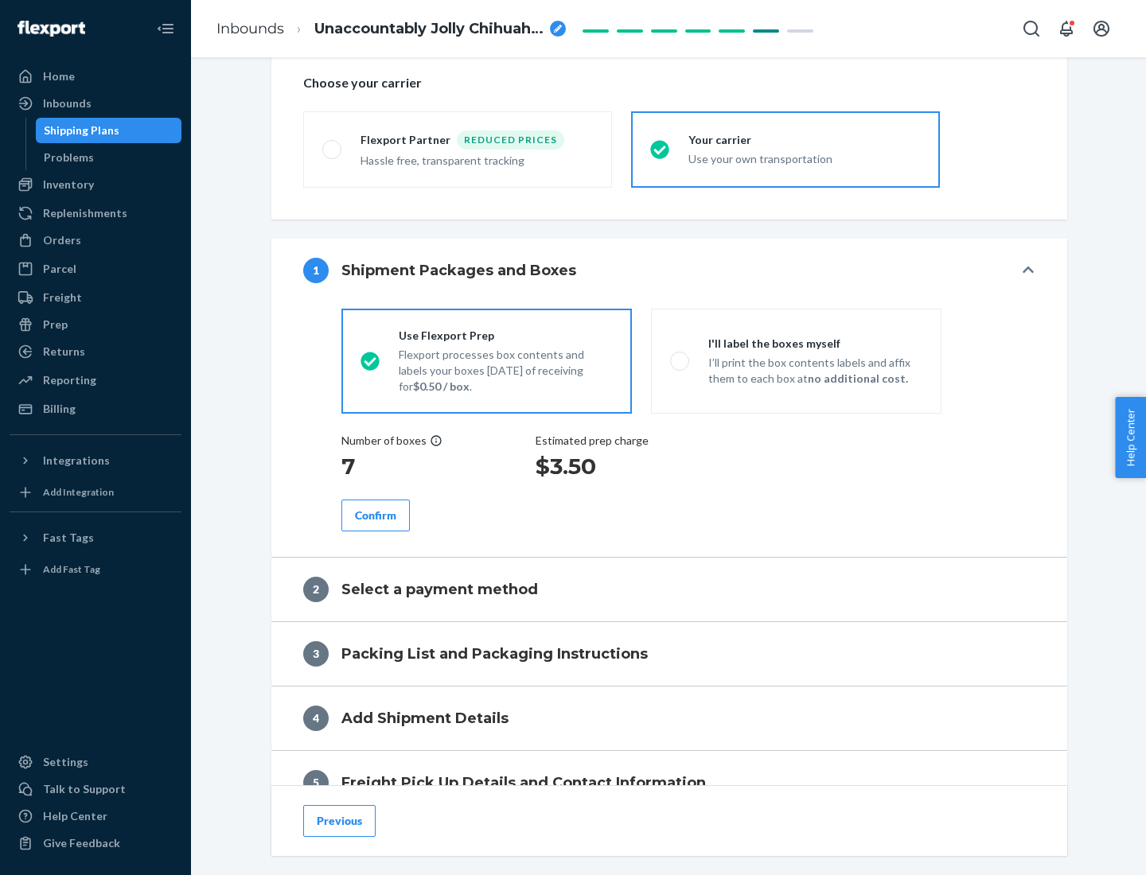
scroll to position [300, 0]
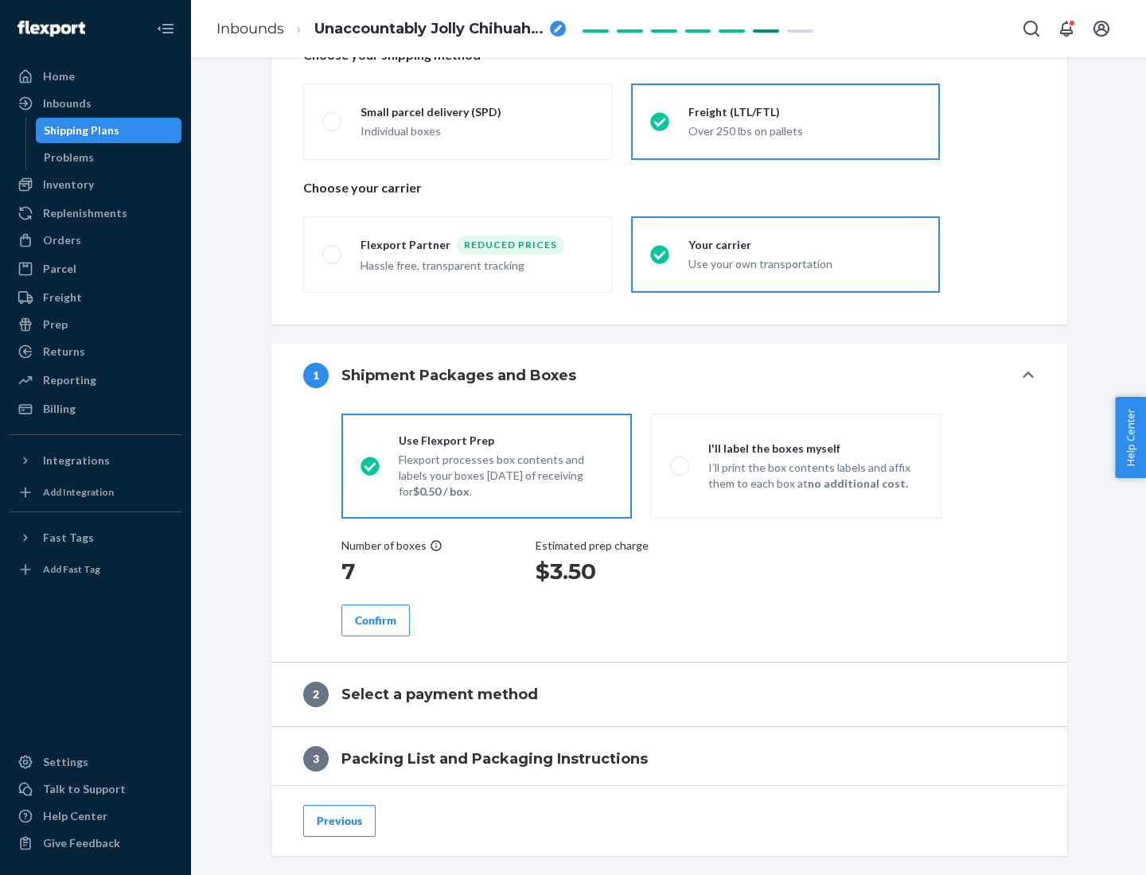
click at [796, 465] on p "I’ll print the box contents labels and affix them to each box at no additional …" at bounding box center [815, 476] width 214 height 32
click at [680, 465] on input "I'll label the boxes myself I’ll print the box contents labels and affix them t…" at bounding box center [675, 466] width 10 height 10
radio input "true"
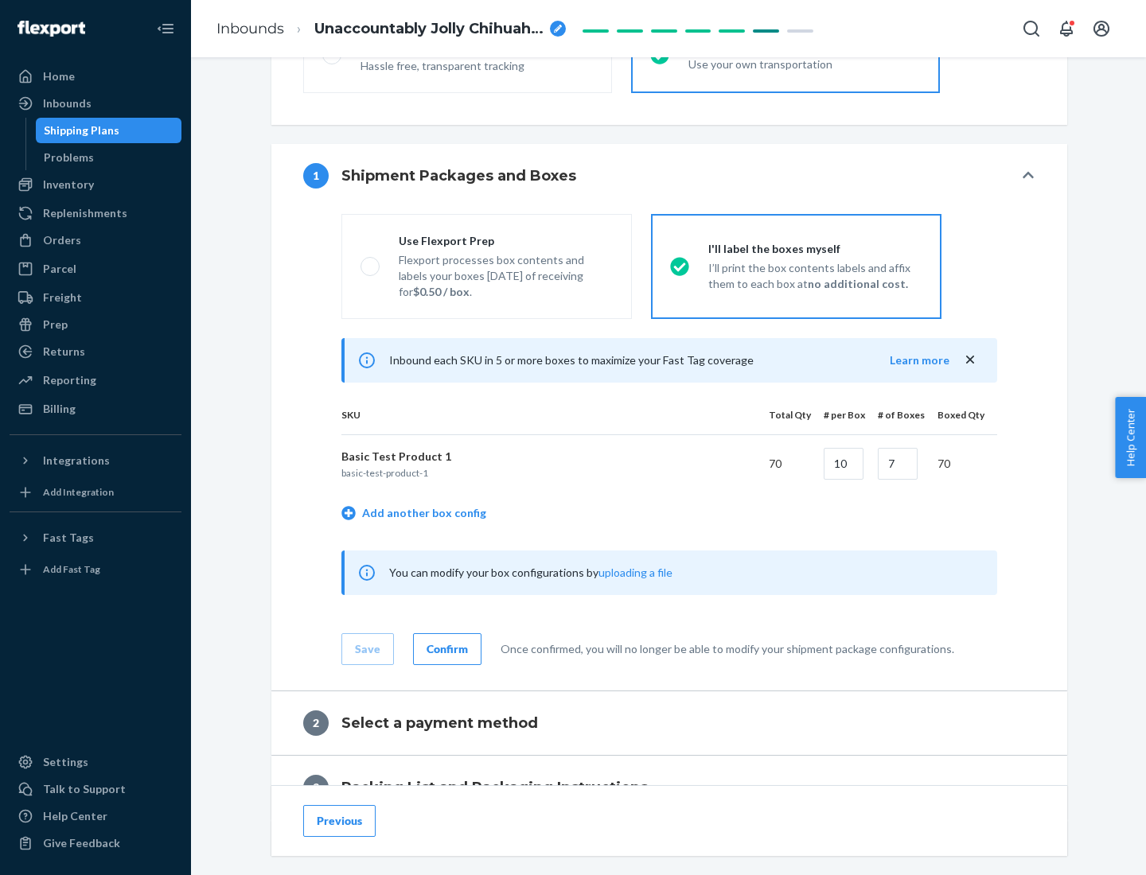
scroll to position [274, 0]
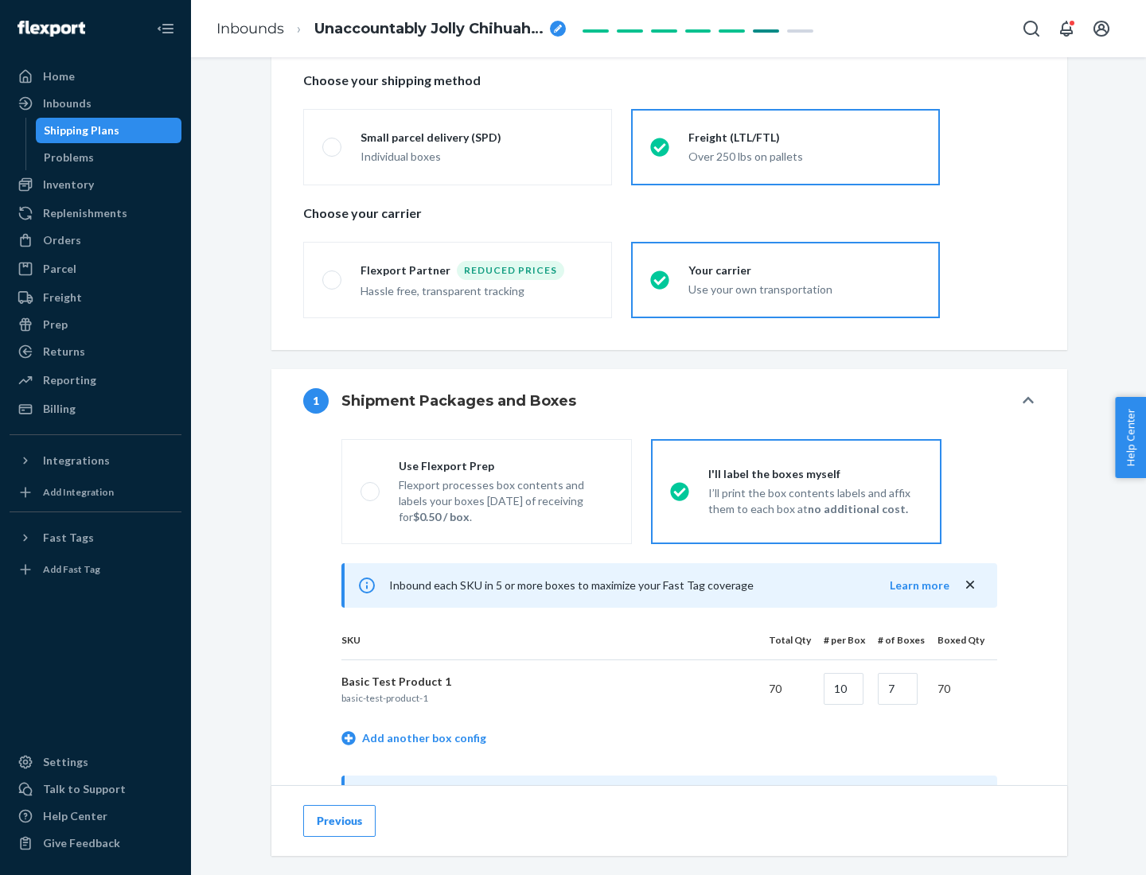
click at [505, 465] on div "Use Flexport Prep" at bounding box center [506, 466] width 214 height 16
click at [371, 486] on input "Use Flexport Prep Flexport processes box contents and labels your boxes [DATE] …" at bounding box center [365, 491] width 10 height 10
radio input "true"
radio input "false"
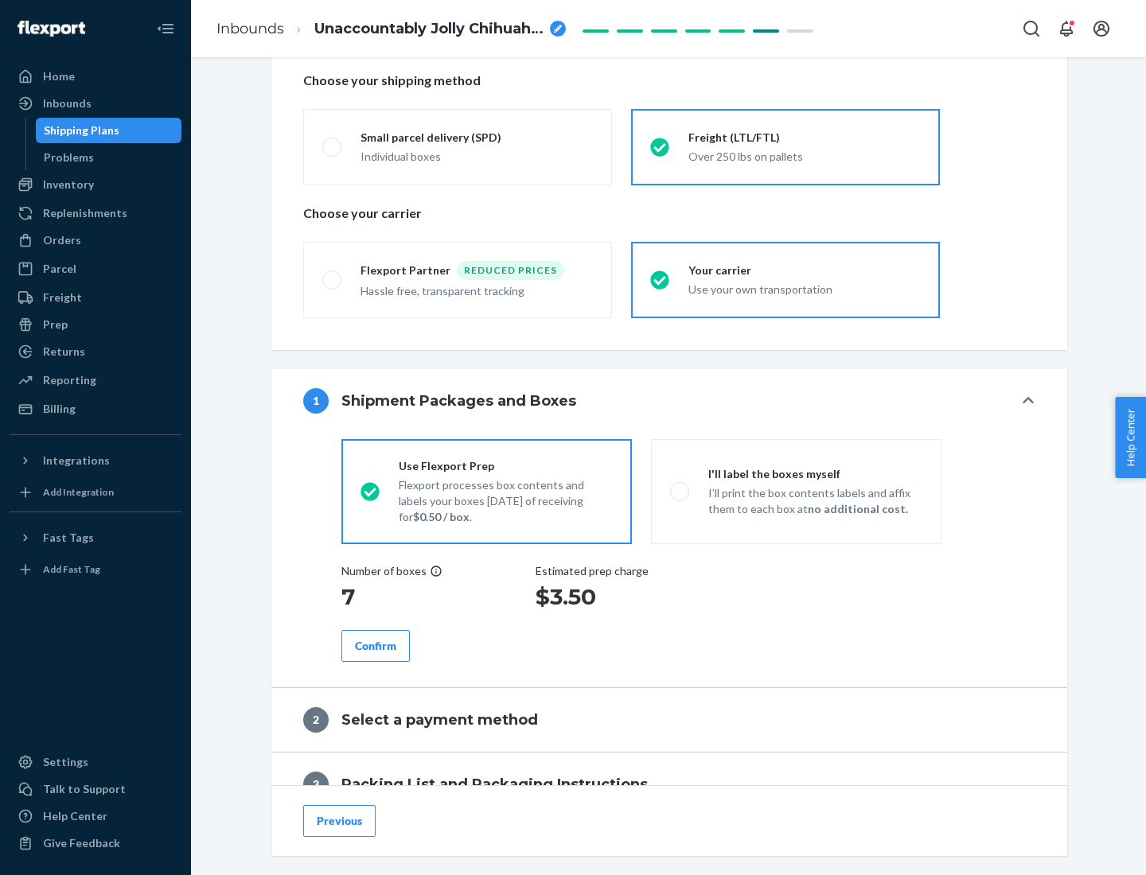
scroll to position [454, 0]
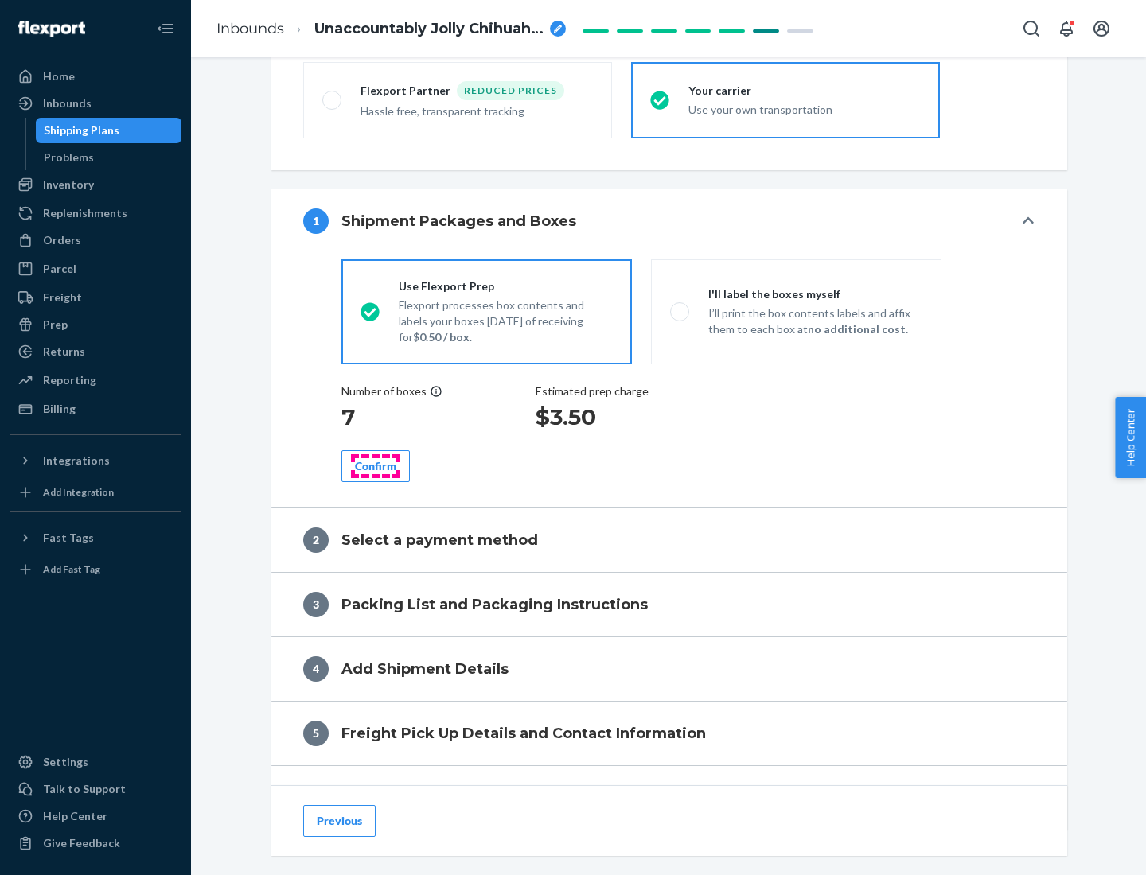
click at [375, 465] on div "Confirm" at bounding box center [375, 466] width 41 height 16
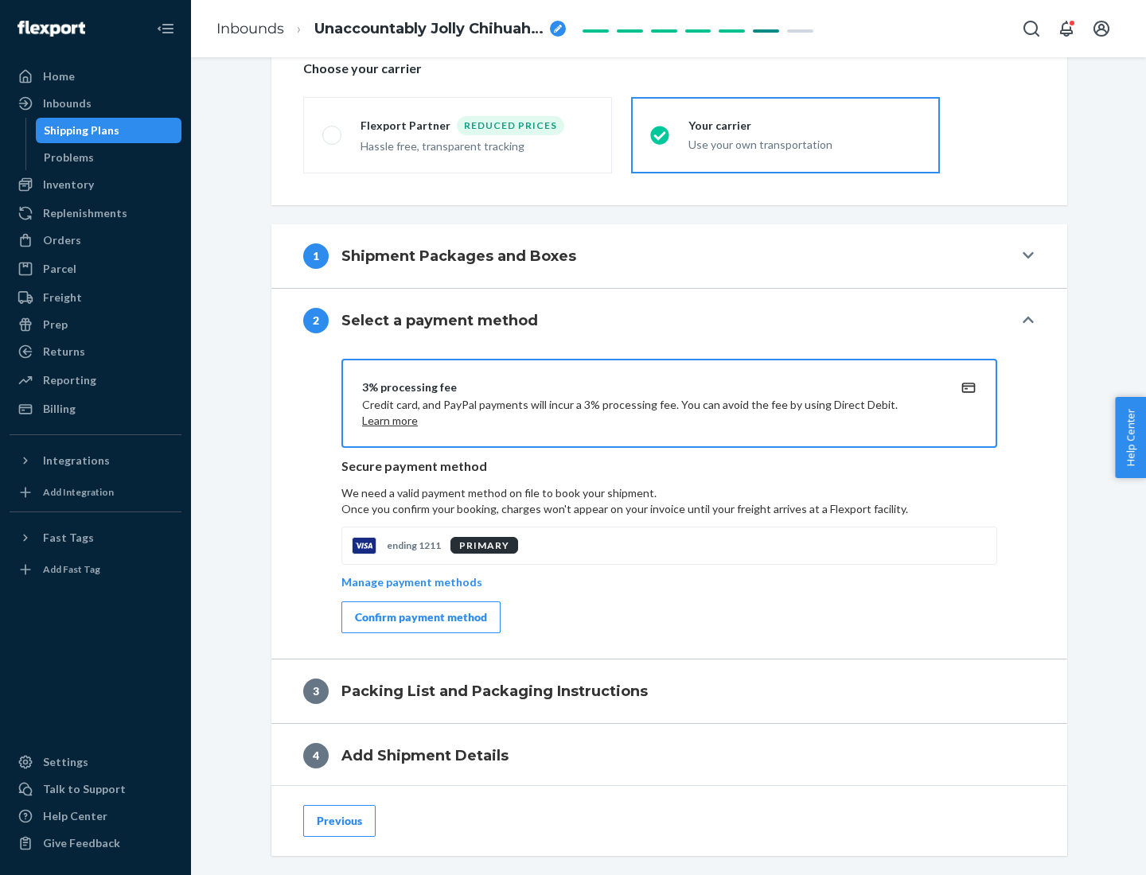
scroll to position [570, 0]
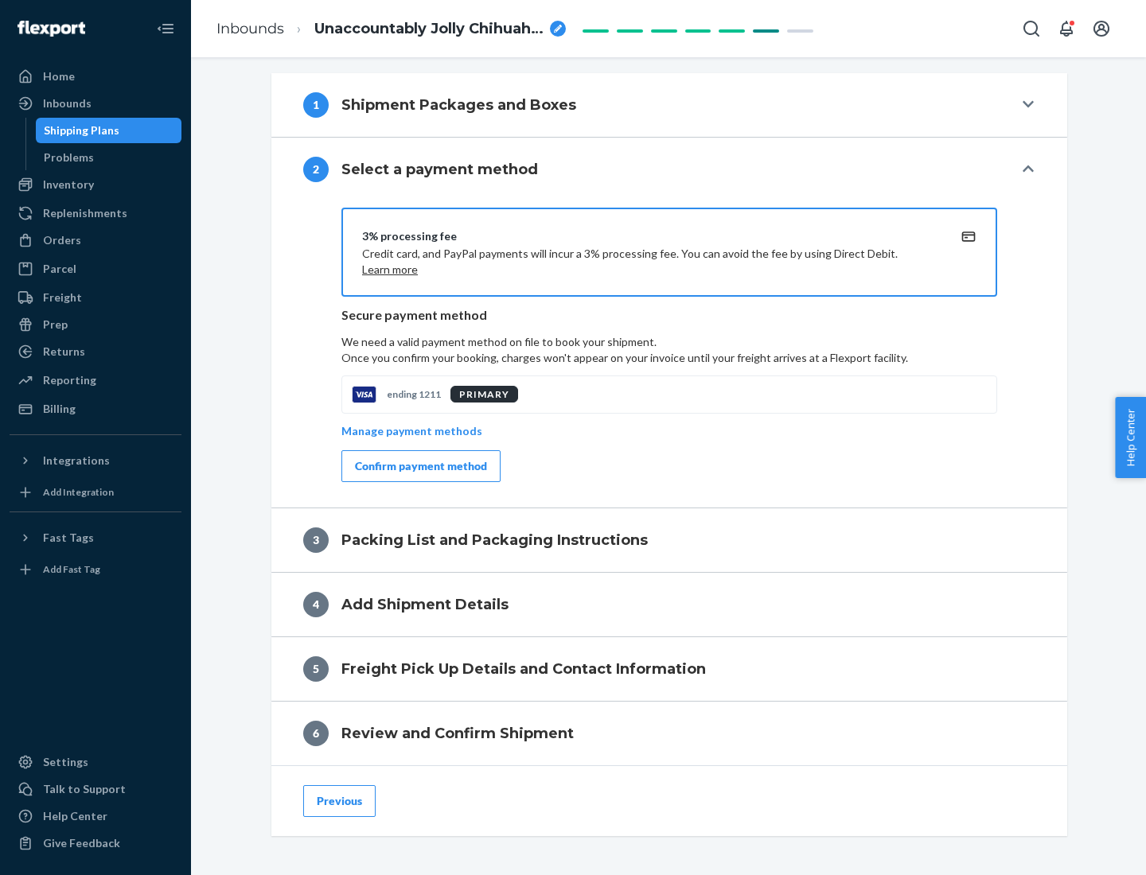
click at [419, 466] on div "Confirm payment method" at bounding box center [421, 466] width 132 height 16
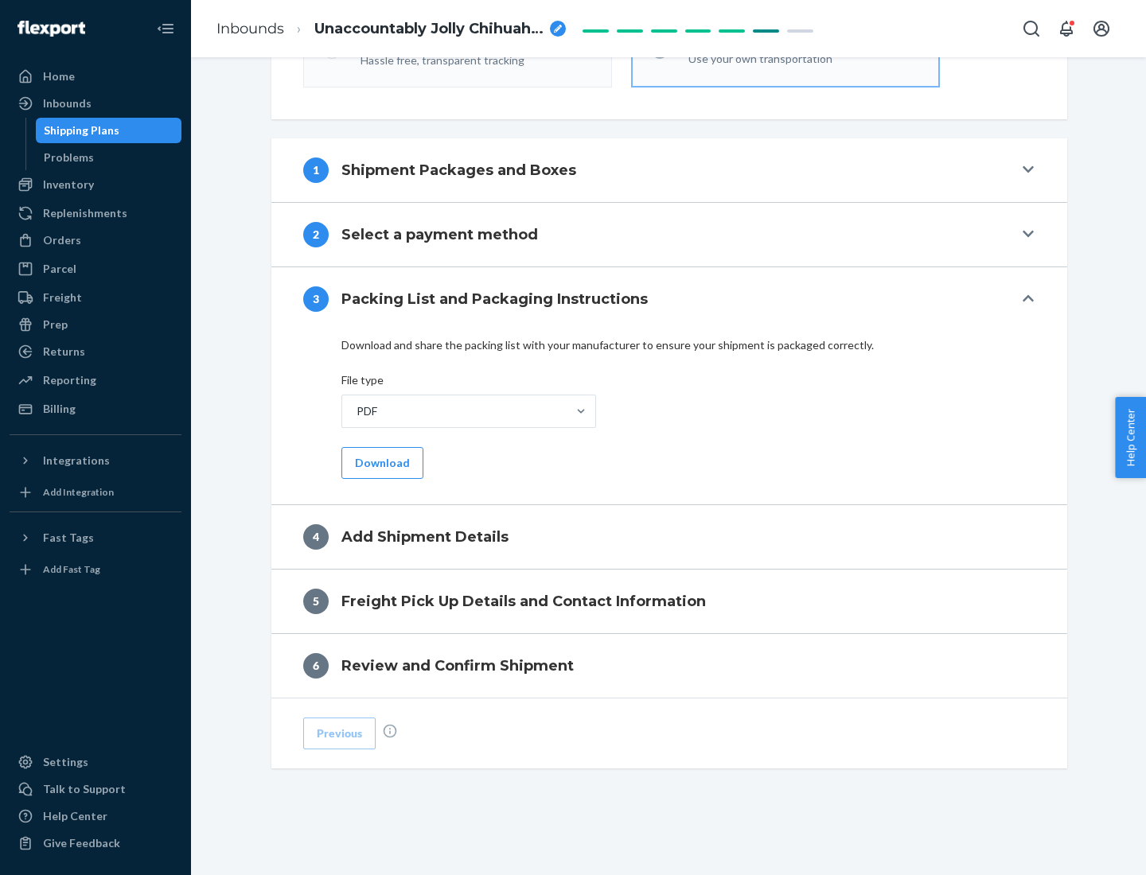
scroll to position [502, 0]
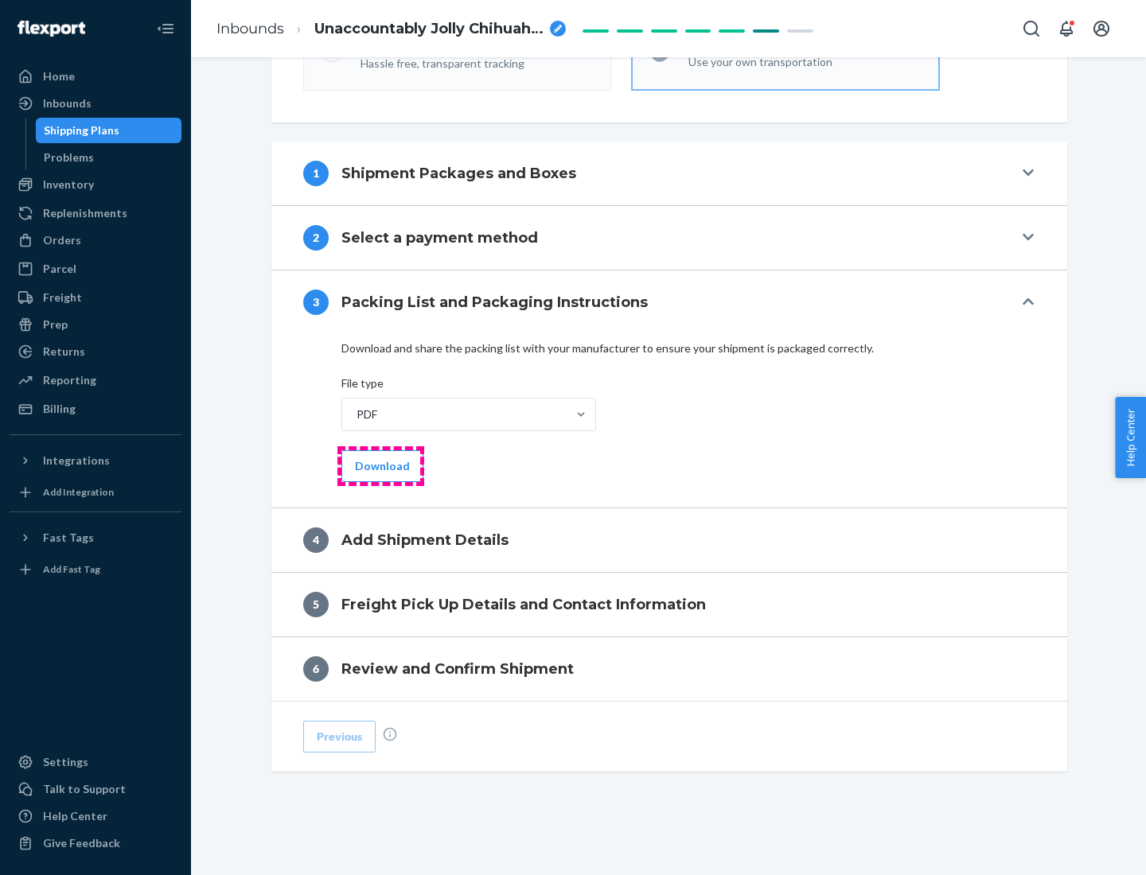
click at [380, 465] on button "Download" at bounding box center [382, 466] width 82 height 32
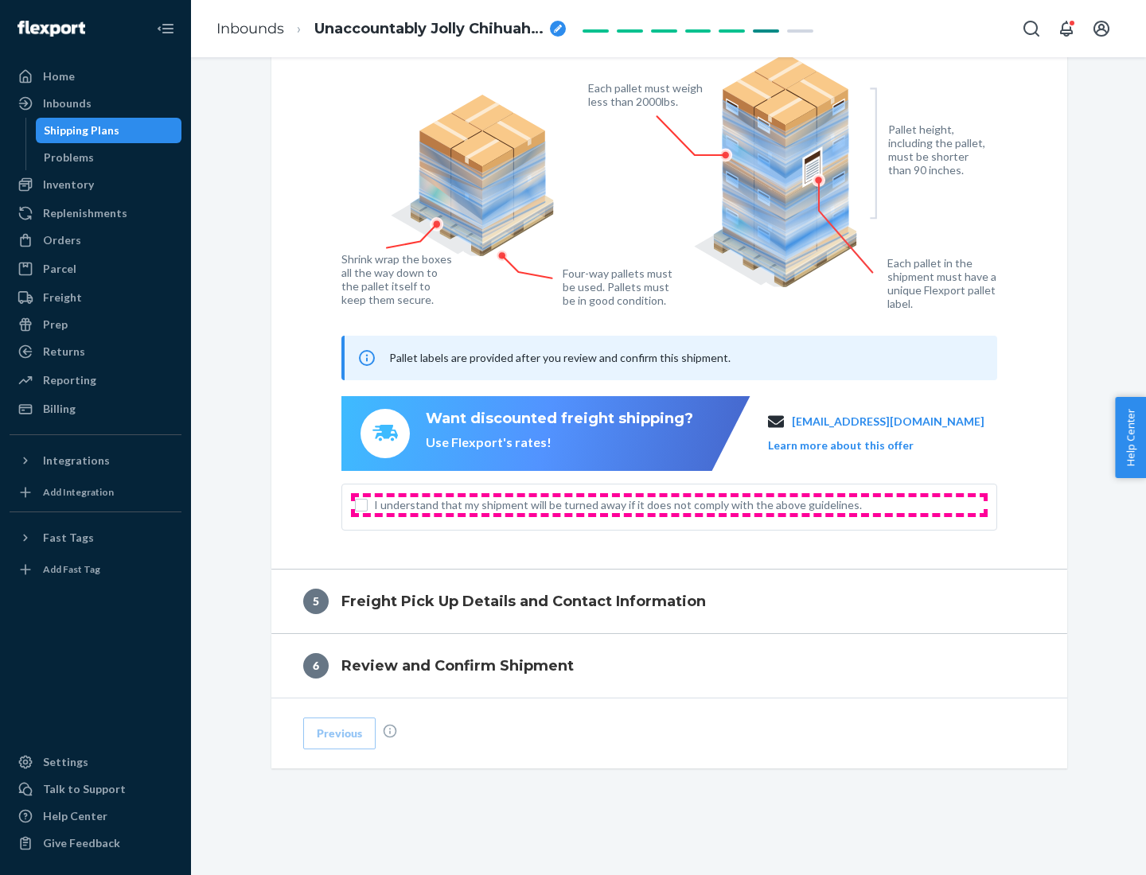
click at [669, 504] on span "I understand that my shipment will be turned away if it does not comply with th…" at bounding box center [678, 505] width 609 height 16
click at [368, 504] on input "I understand that my shipment will be turned away if it does not comply with th…" at bounding box center [361, 505] width 13 height 13
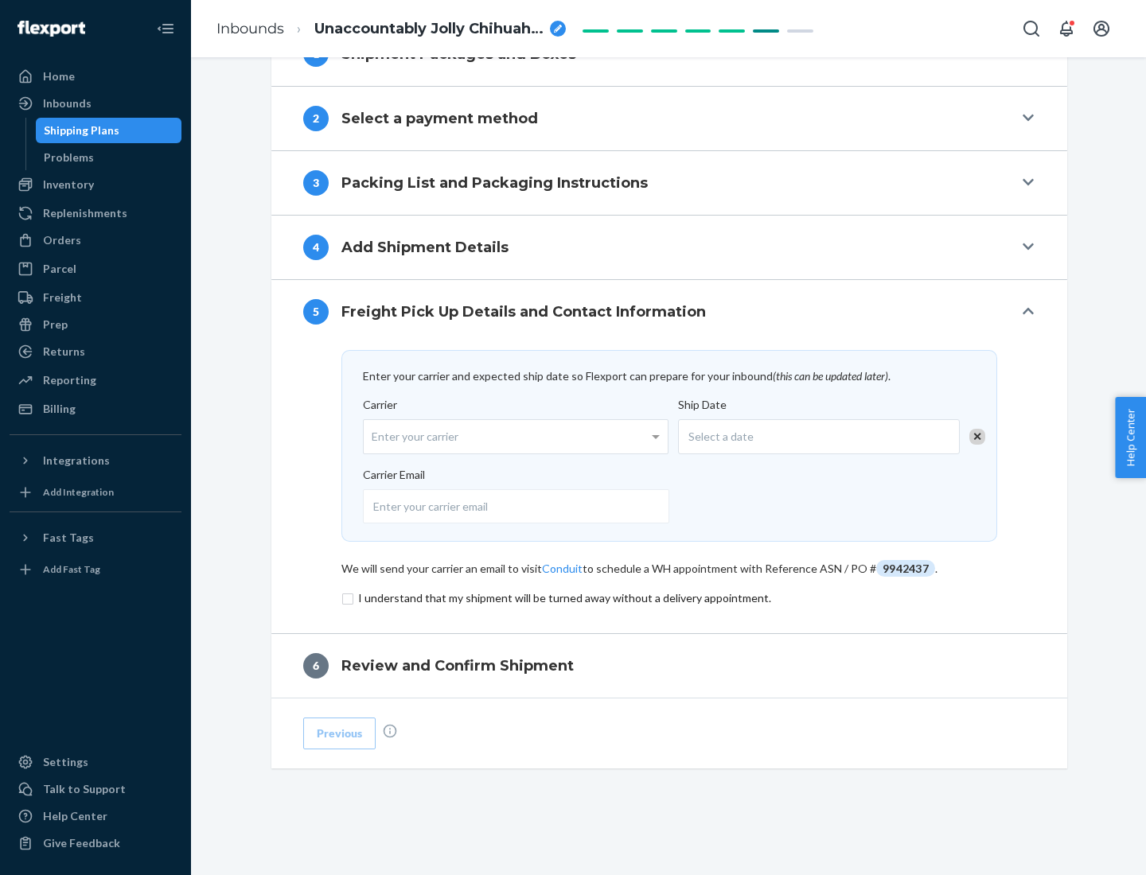
click at [669, 597] on input "checkbox" at bounding box center [669, 598] width 656 height 19
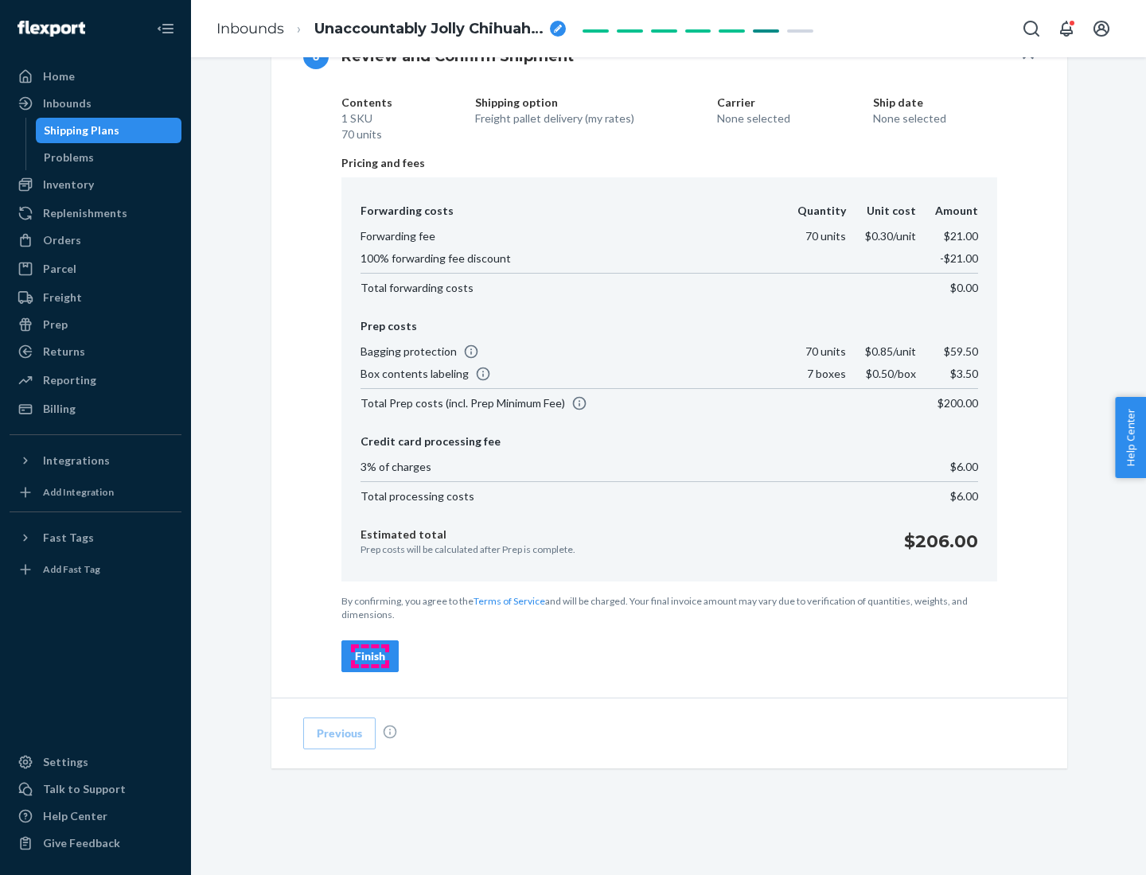
click at [370, 656] on div "Finish" at bounding box center [370, 656] width 30 height 16
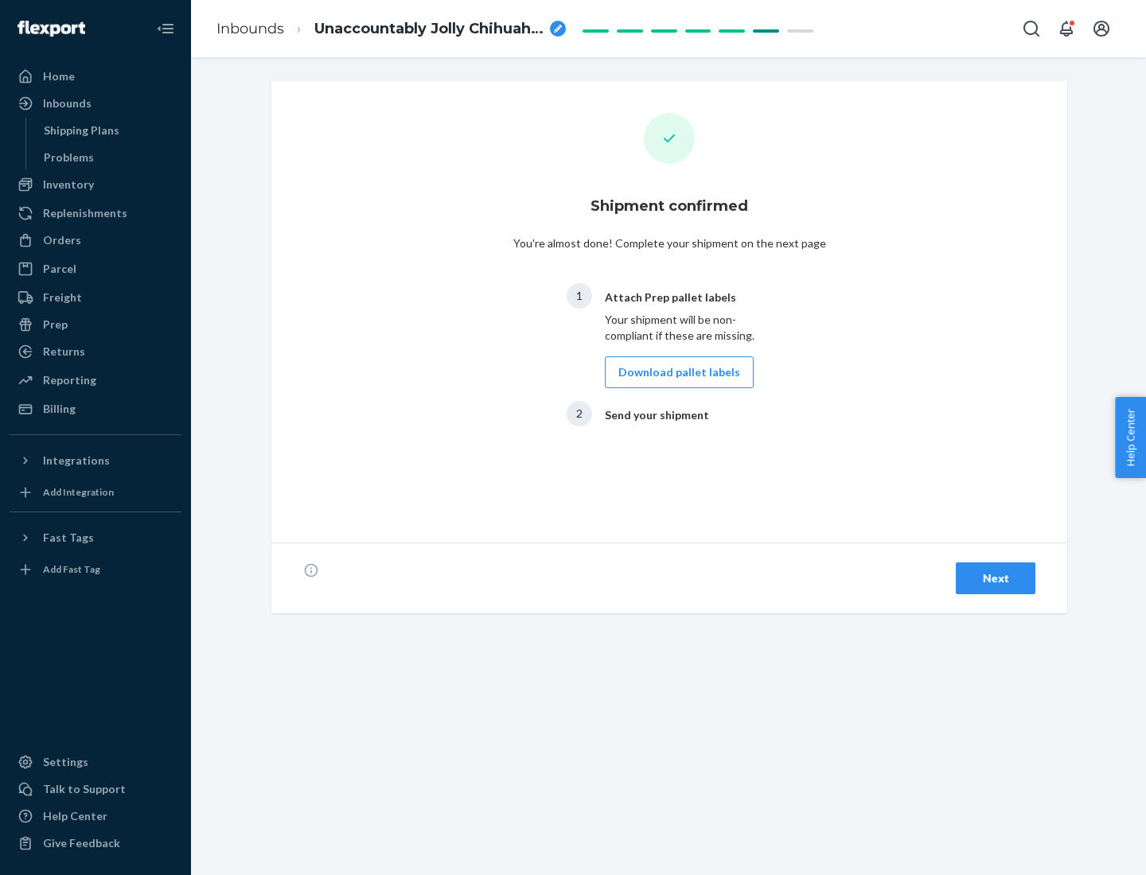
click at [675, 372] on button "Download pallet labels" at bounding box center [679, 372] width 149 height 32
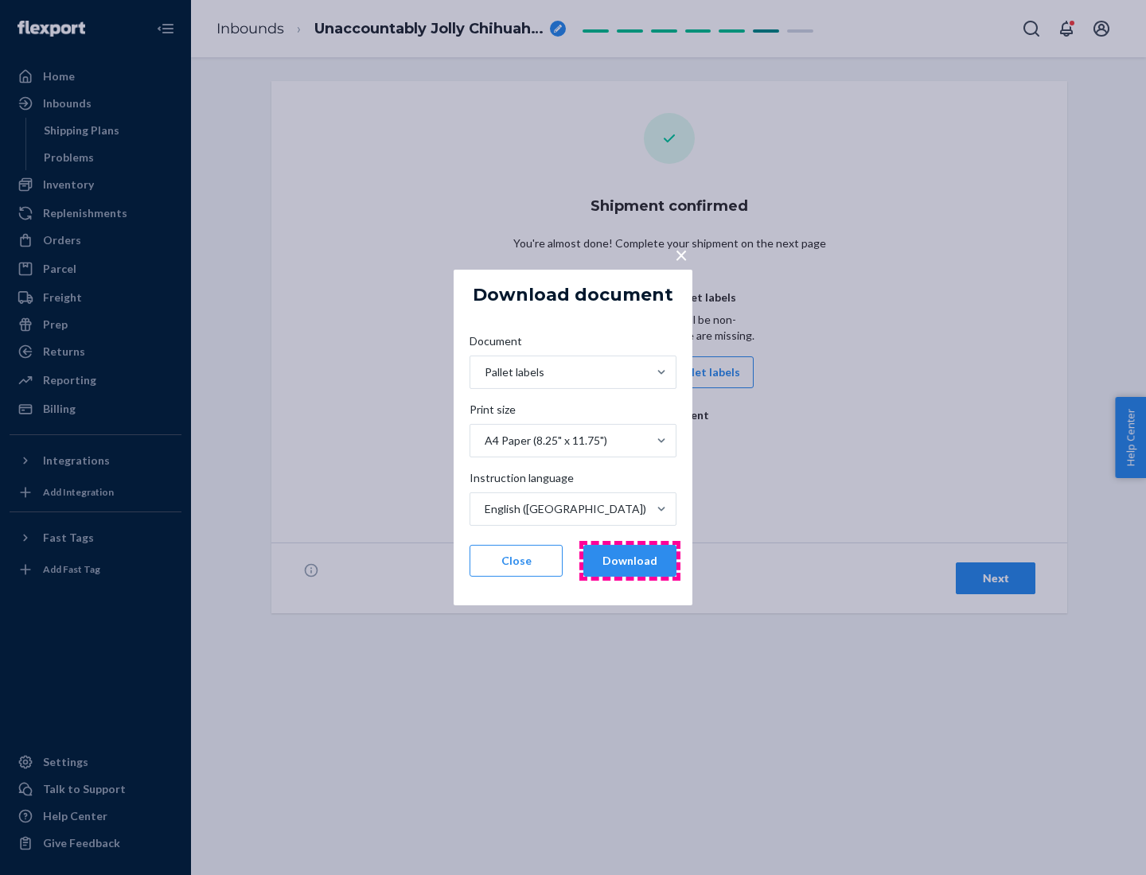
click at [629, 561] on button "Download" at bounding box center [629, 561] width 93 height 32
click at [680, 254] on span "×" at bounding box center [681, 254] width 13 height 27
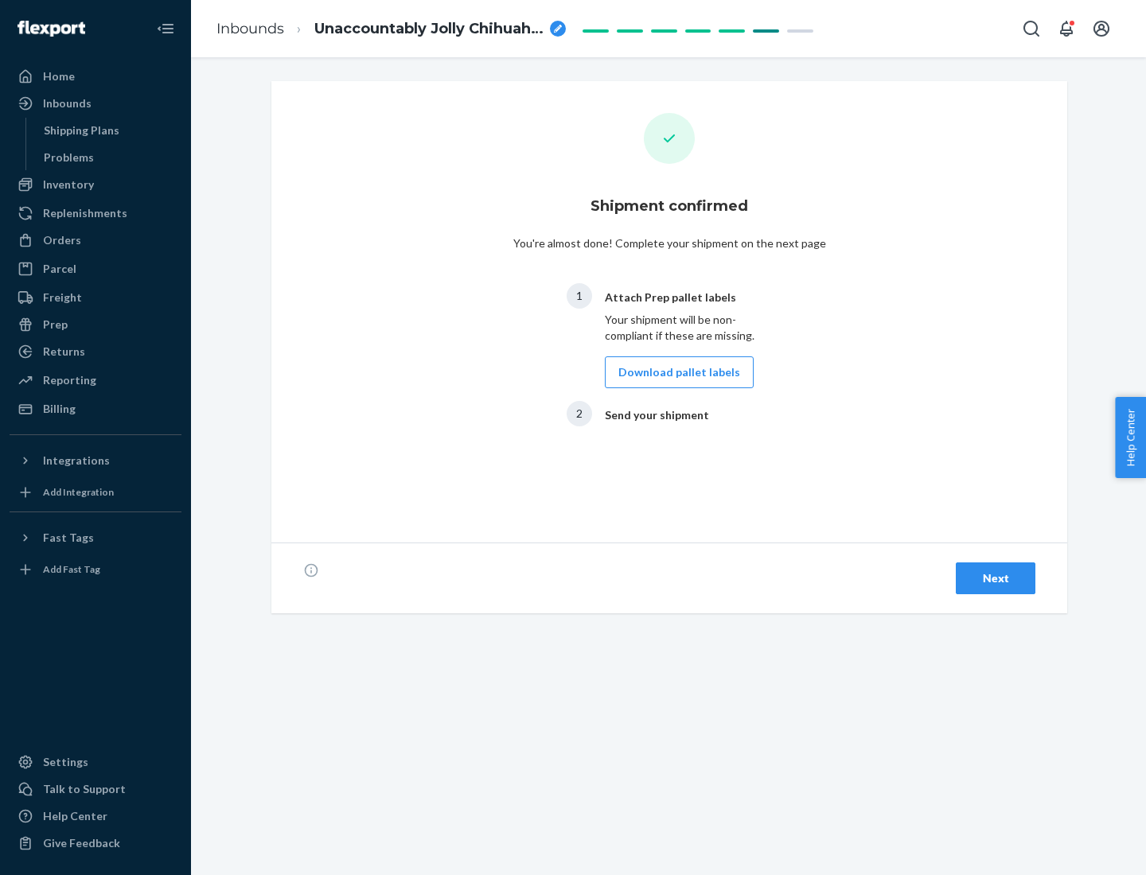
click at [995, 578] on div "Next" at bounding box center [995, 578] width 53 height 16
